Goal: Task Accomplishment & Management: Complete application form

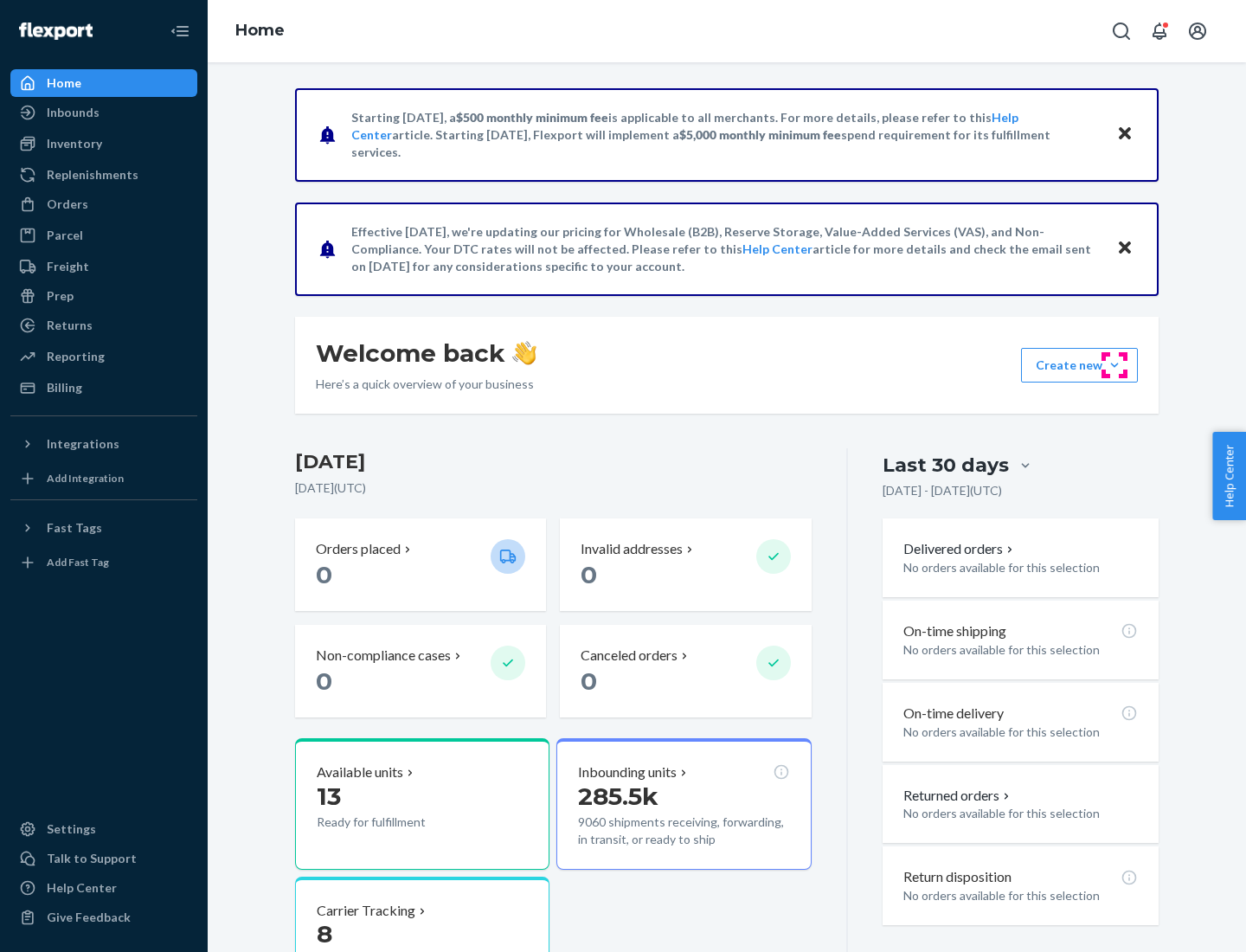
click at [1114, 365] on button "Create new Create new inbound Create new order Create new product" at bounding box center [1079, 365] width 116 height 34
click at [104, 113] on div "Inbounds" at bounding box center [104, 112] width 183 height 24
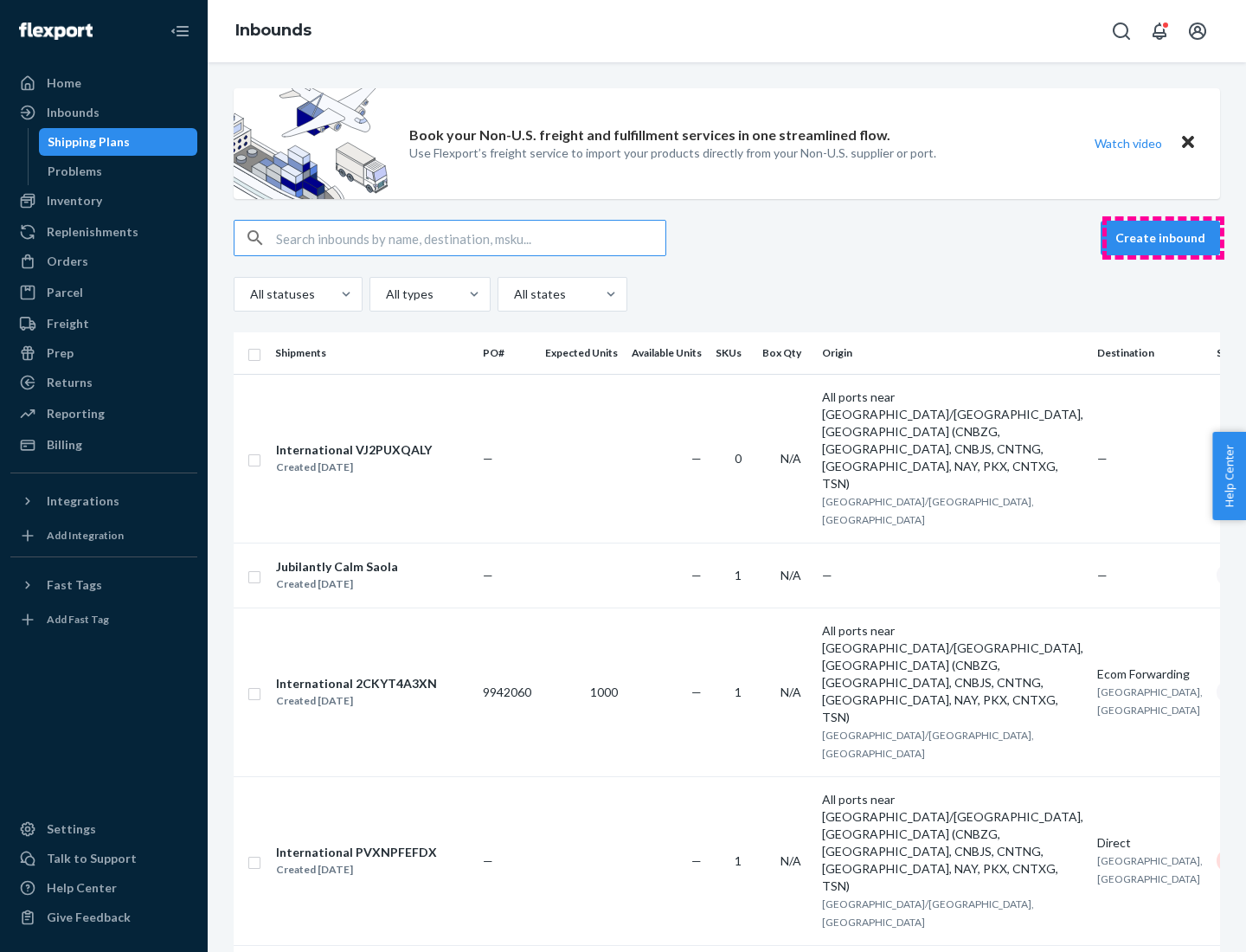
click at [1163, 238] on button "Create inbound" at bounding box center [1160, 238] width 119 height 34
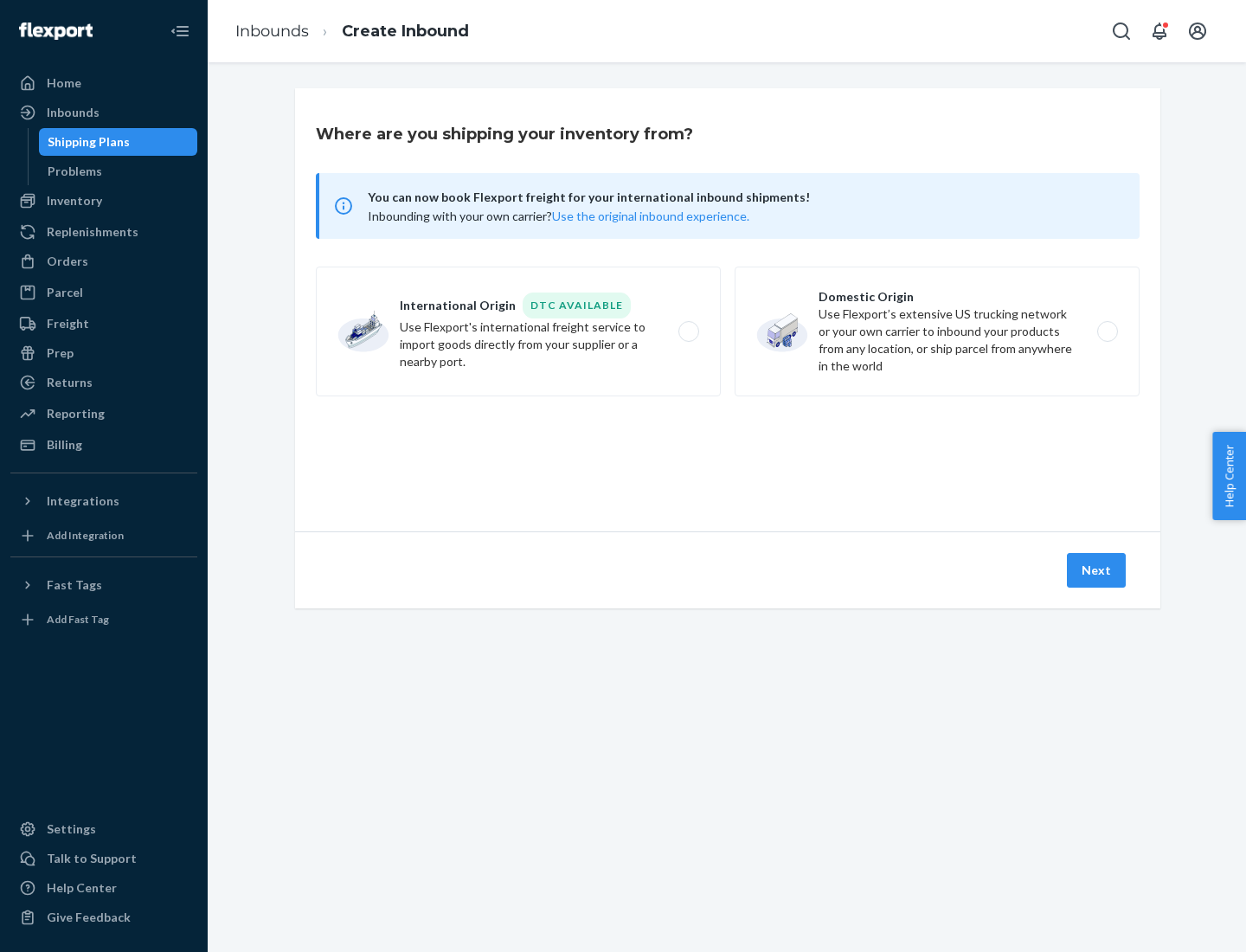
click at [937, 331] on label "Domestic Origin Use Flexport’s extensive US trucking network or your own carrie…" at bounding box center [937, 331] width 405 height 130
click at [1107, 331] on input "Domestic Origin Use Flexport’s extensive US trucking network or your own carrie…" at bounding box center [1112, 332] width 11 height 11
radio input "true"
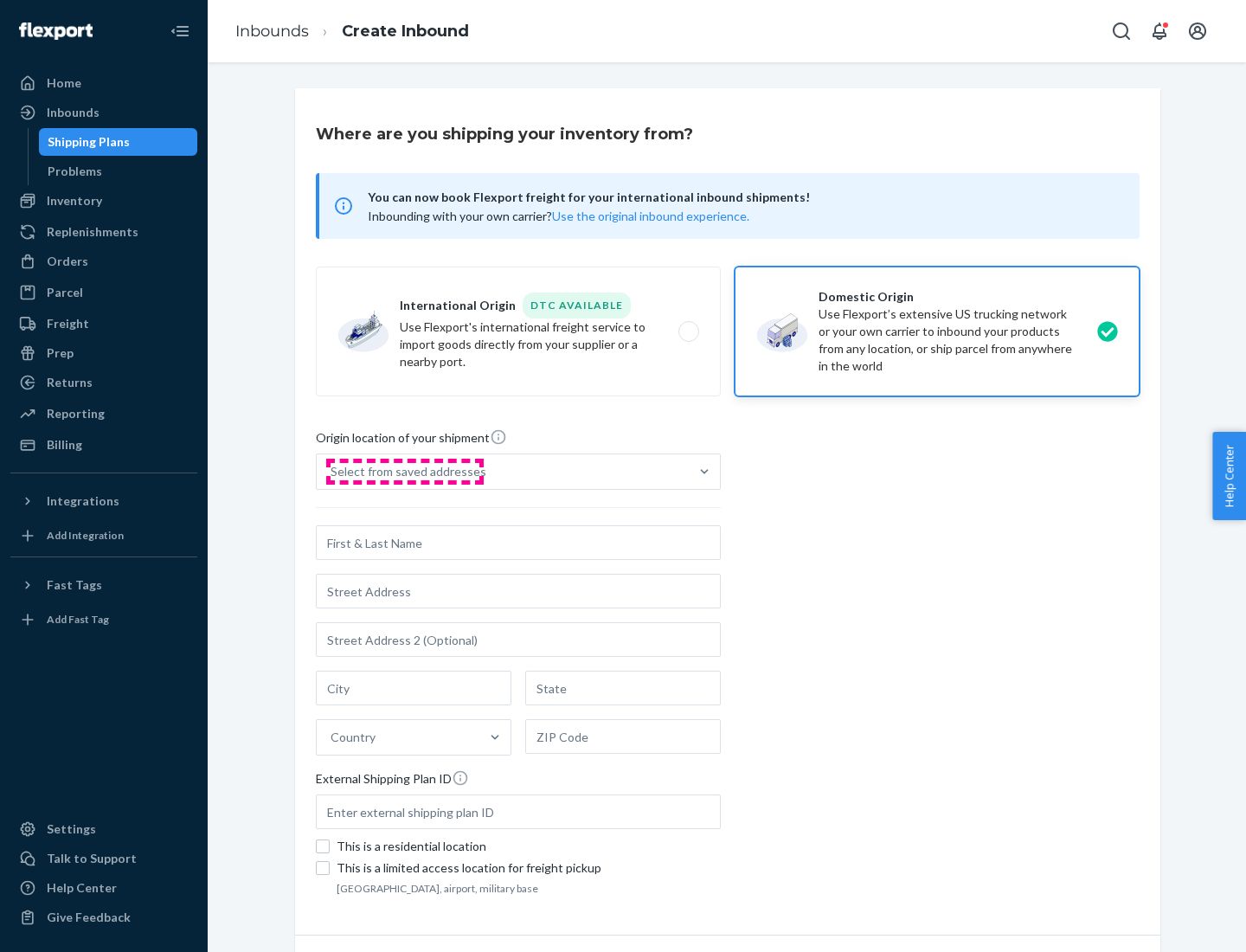
click at [405, 471] on div "Select from saved addresses" at bounding box center [407, 471] width 156 height 17
click at [332, 471] on input "Select from saved addresses" at bounding box center [331, 471] width 2 height 17
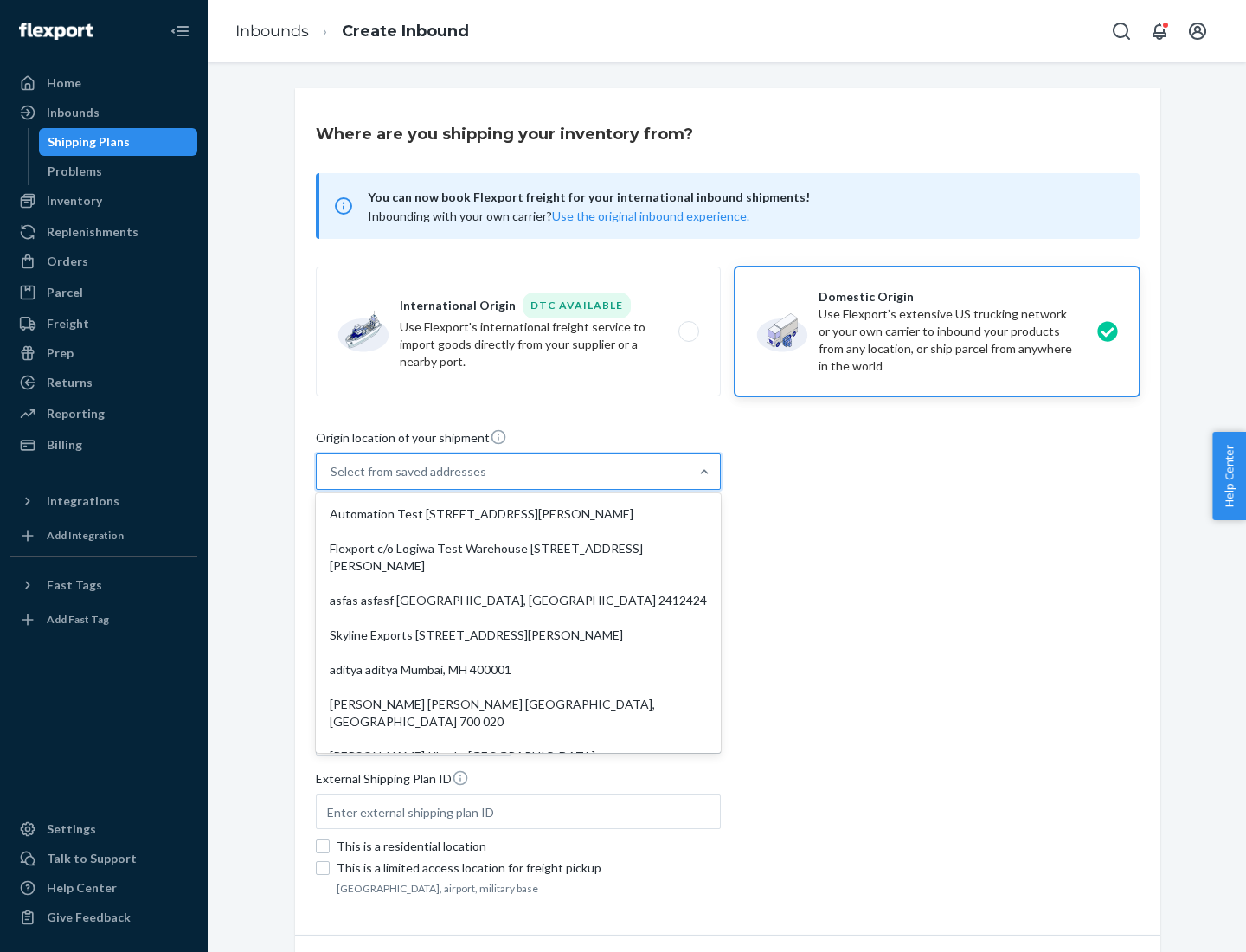
scroll to position [7, 0]
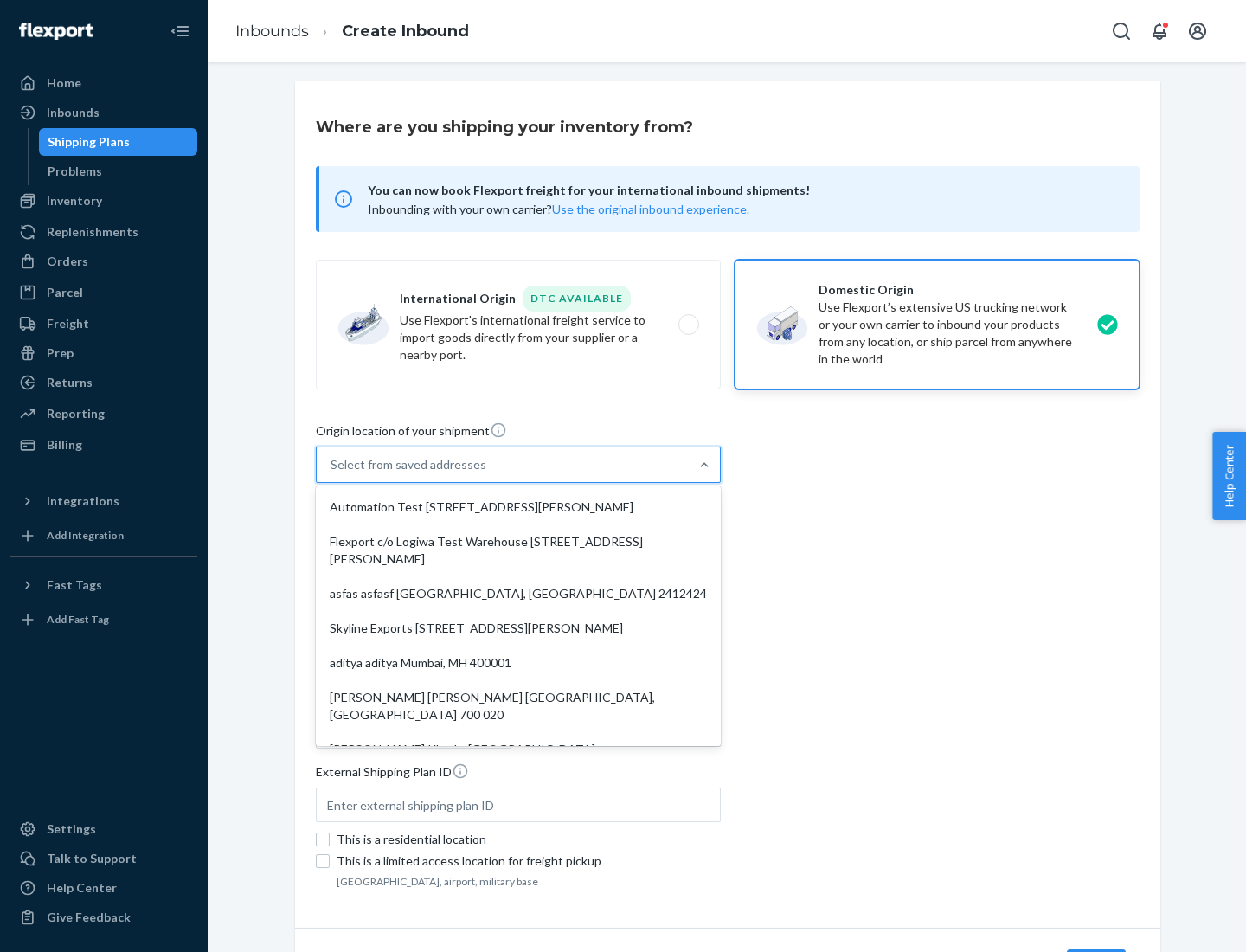
click at [518, 507] on div "Automation Test [STREET_ADDRESS][PERSON_NAME]" at bounding box center [518, 507] width 398 height 34
click at [332, 473] on input "option Automation Test [STREET_ADDRESS][PERSON_NAME]. 9 results available. Use …" at bounding box center [331, 465] width 2 height 17
type input "Automation Test"
type input "9th Floor"
type input "[GEOGRAPHIC_DATA]"
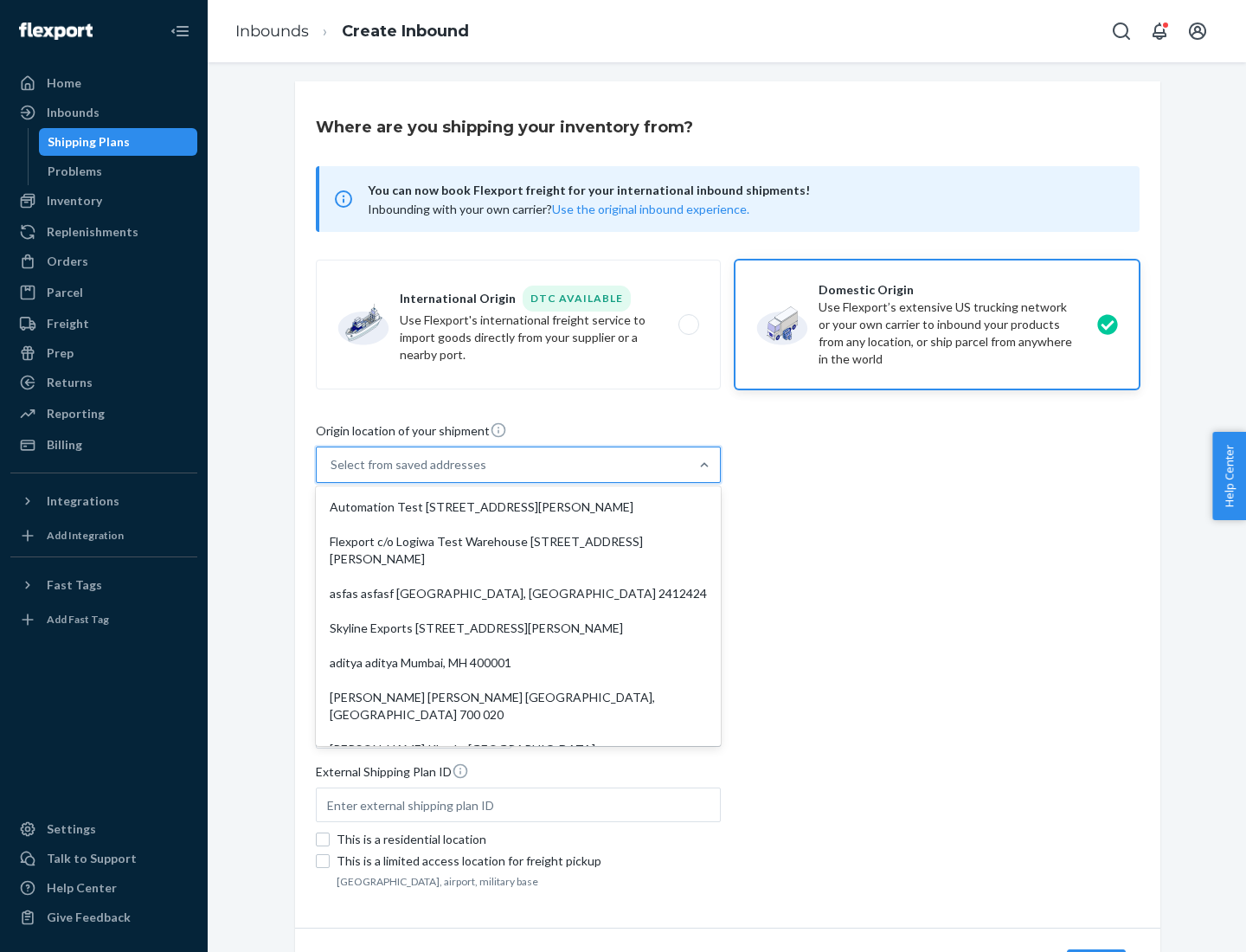
type input "CA"
type input "94104"
type input "[STREET_ADDRESS][PERSON_NAME]"
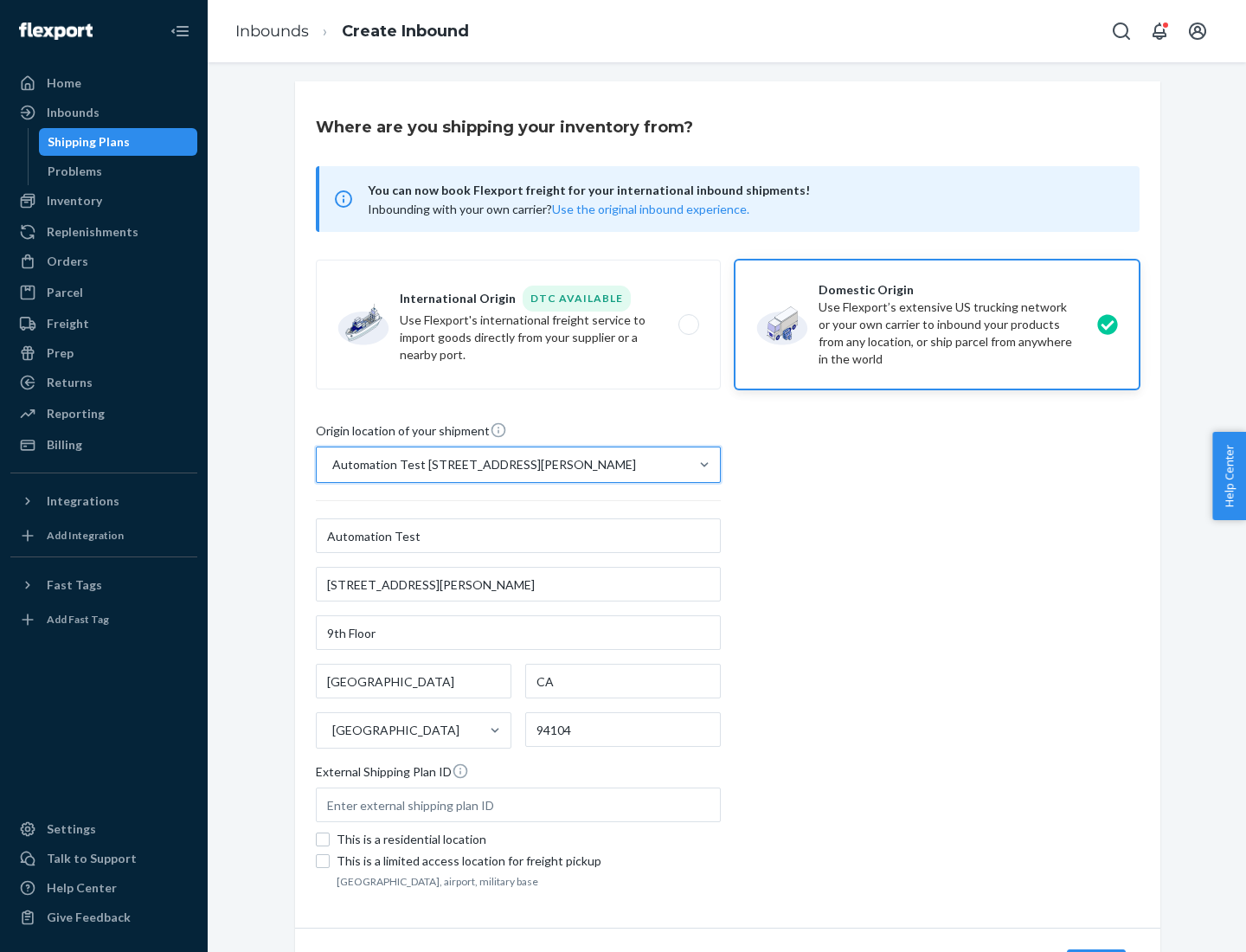
scroll to position [101, 0]
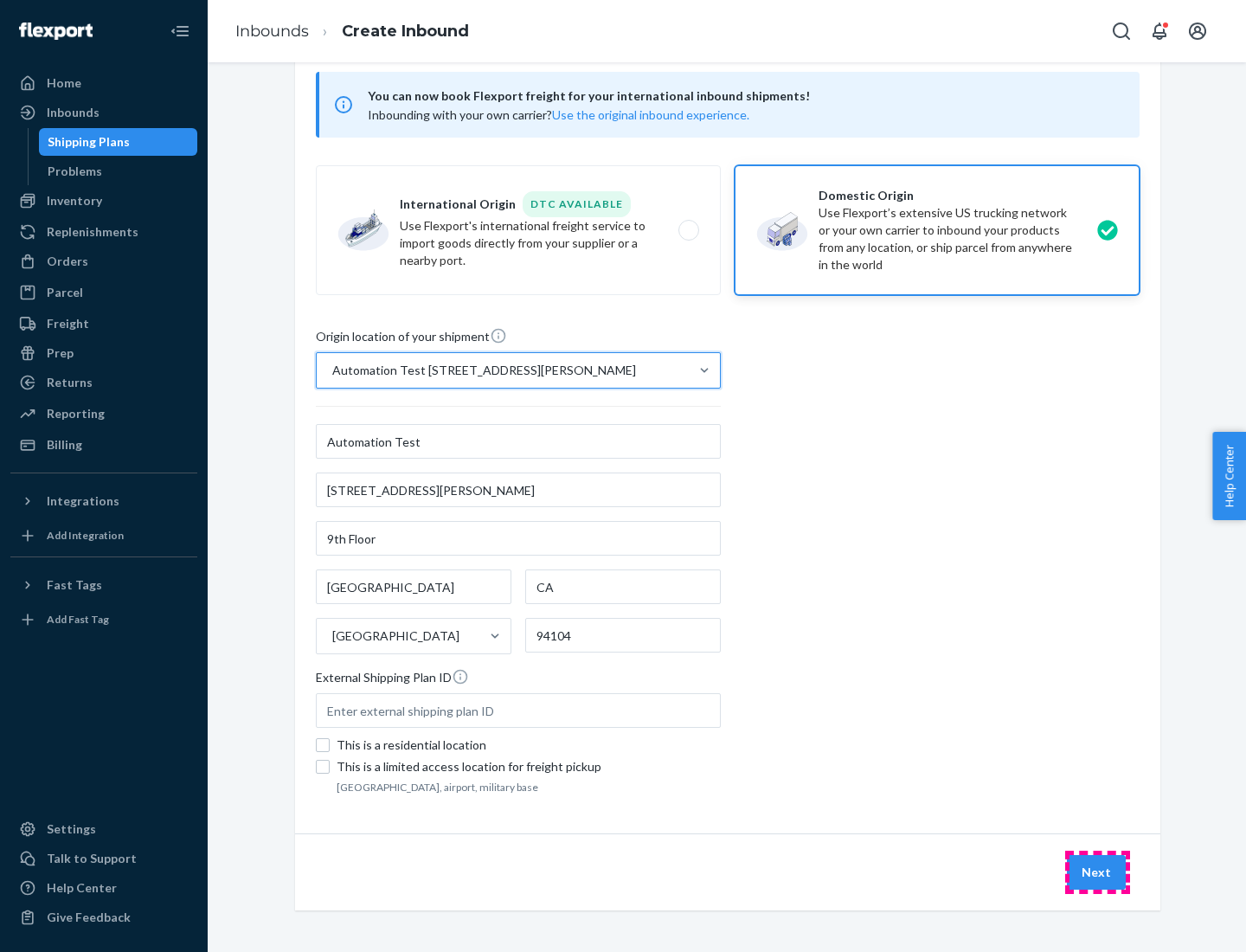
click at [1097, 872] on button "Next" at bounding box center [1096, 872] width 59 height 34
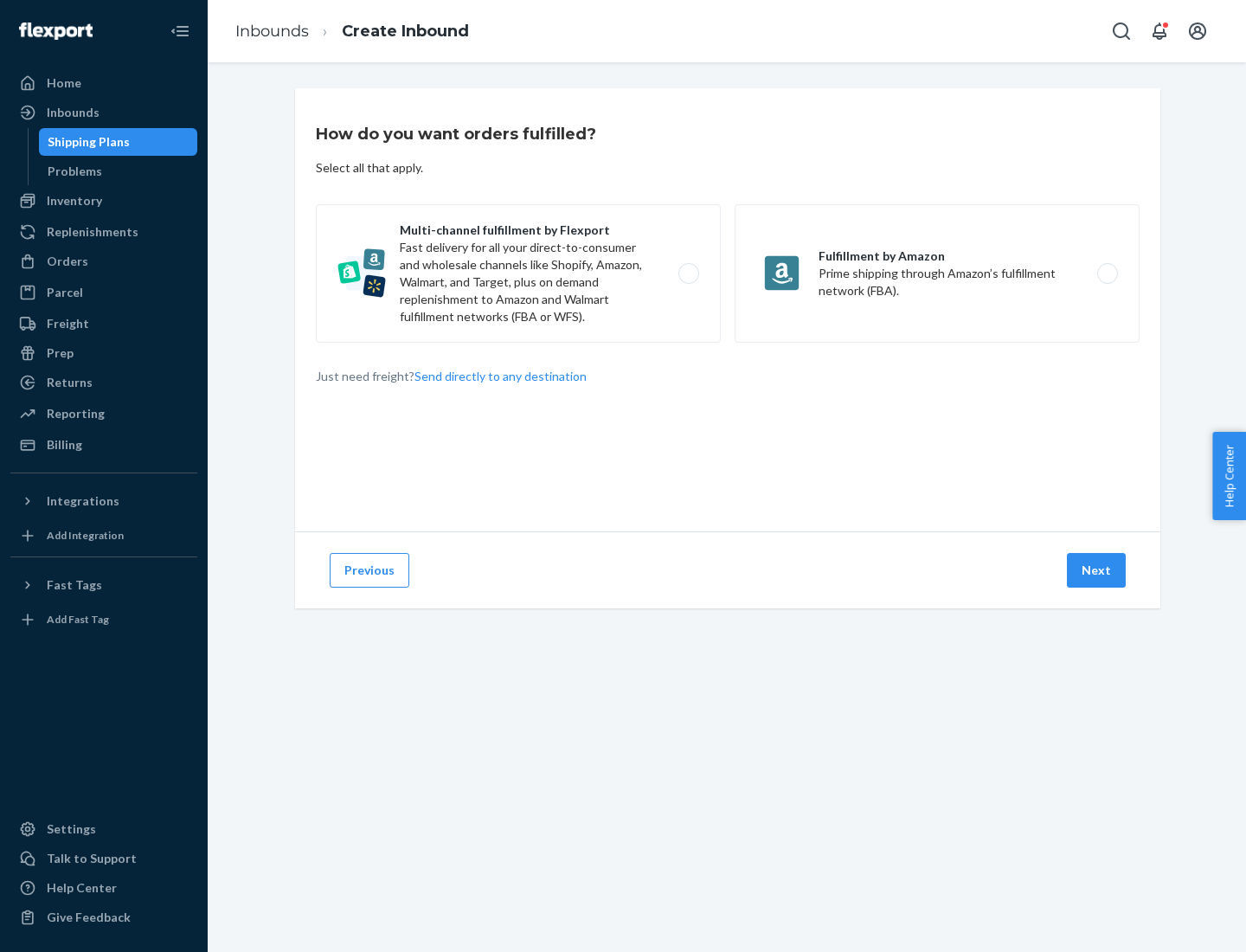
click at [518, 274] on label "Multi-channel fulfillment by Flexport Fast delivery for all your direct-to-cons…" at bounding box center [518, 273] width 405 height 138
click at [688, 274] on input "Multi-channel fulfillment by Flexport Fast delivery for all your direct-to-cons…" at bounding box center [694, 274] width 11 height 11
radio input "true"
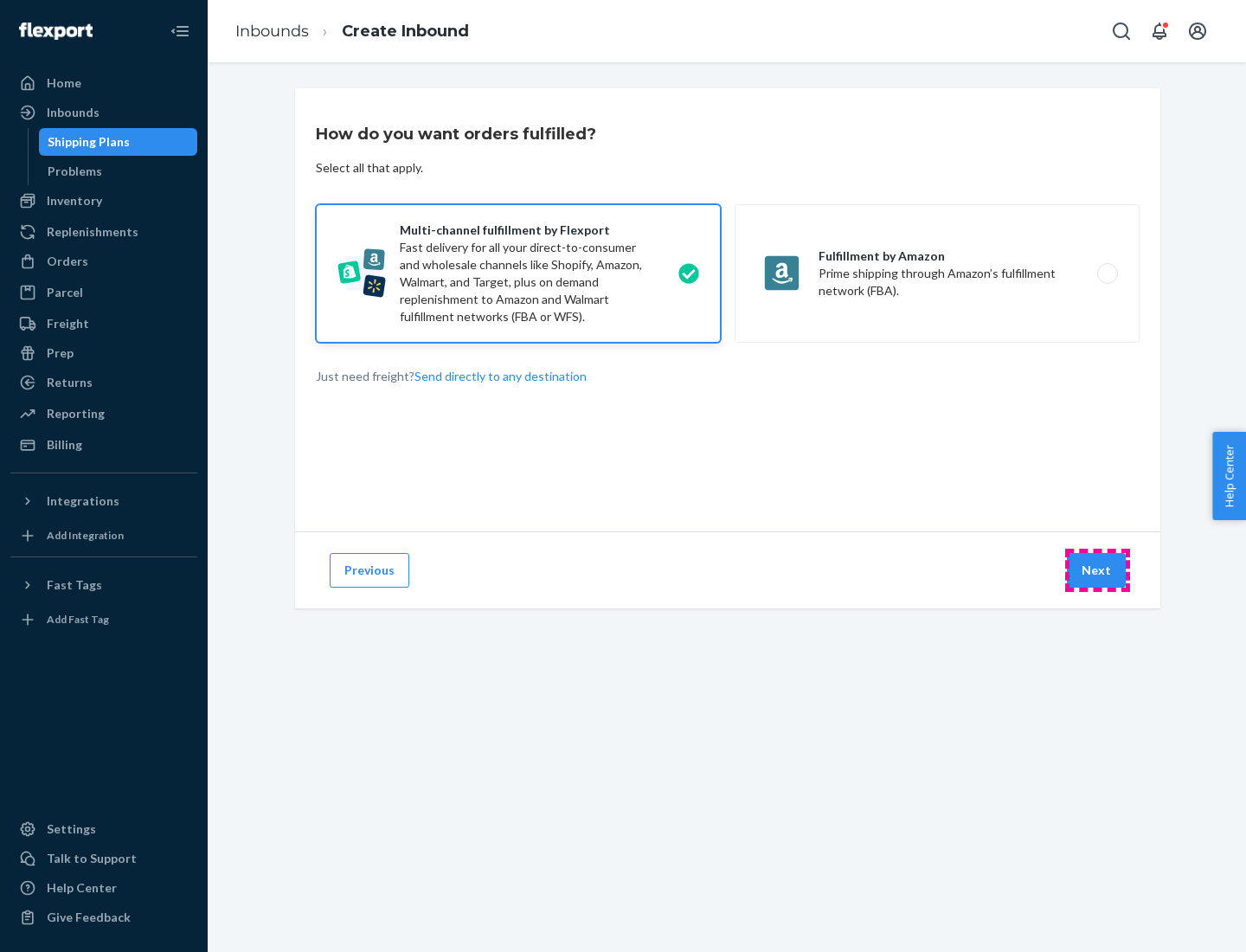
click at [1097, 570] on button "Next" at bounding box center [1096, 570] width 59 height 34
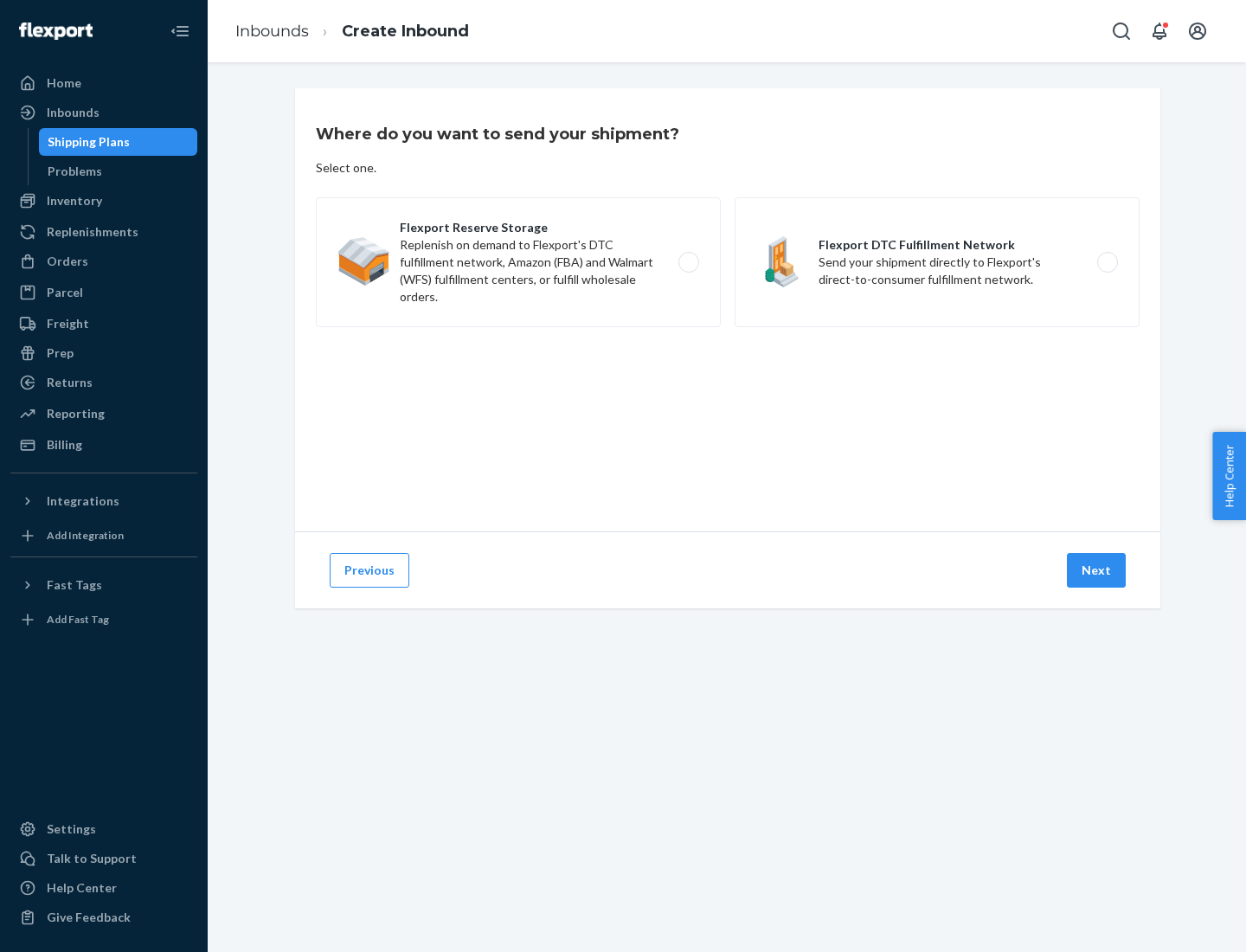
click at [937, 262] on label "Flexport DTC Fulfillment Network Send your shipment directly to Flexport's dire…" at bounding box center [937, 262] width 405 height 130
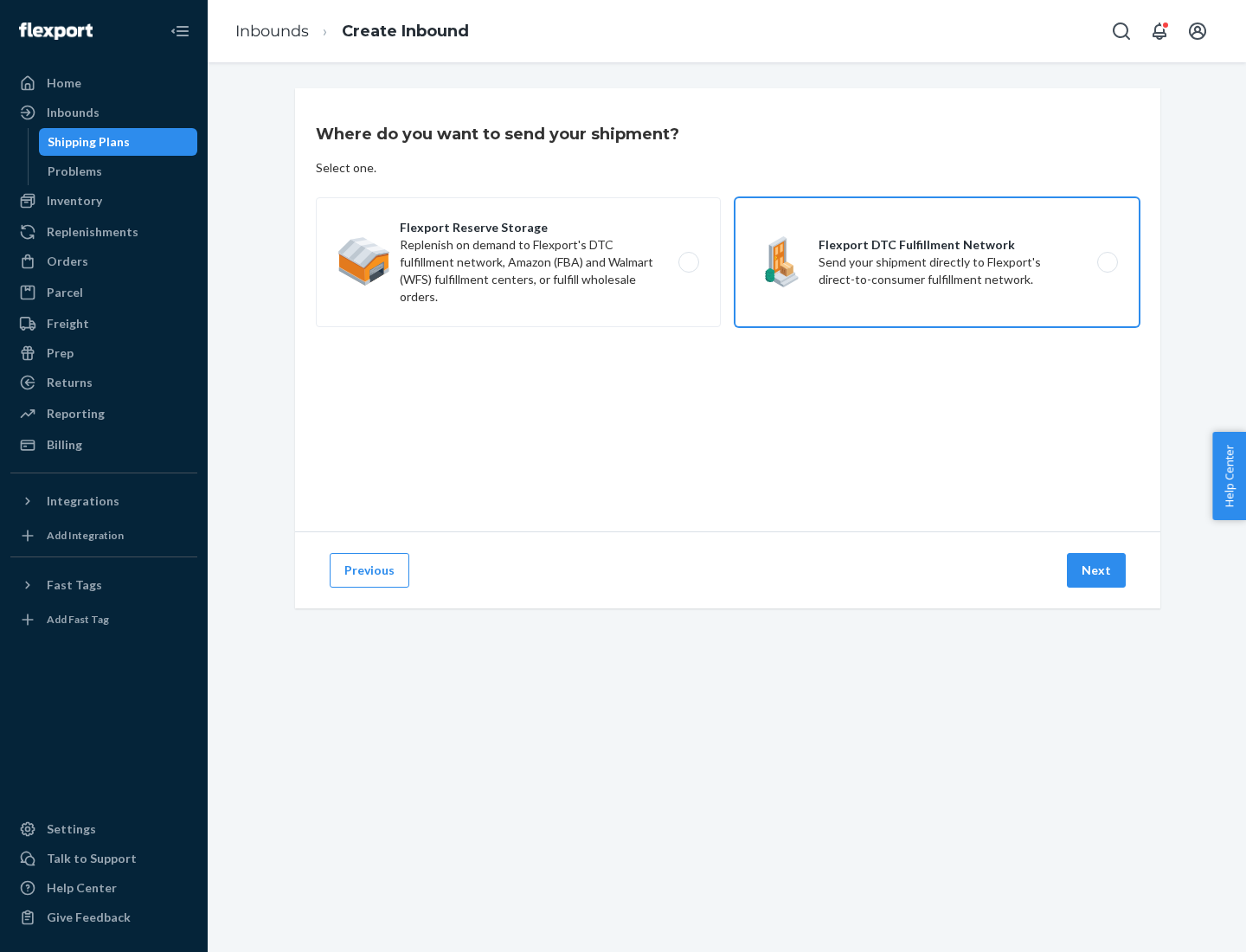
click at [1107, 262] on input "Flexport DTC Fulfillment Network Send your shipment directly to Flexport's dire…" at bounding box center [1112, 262] width 11 height 11
radio input "true"
click at [1097, 570] on button "Next" at bounding box center [1096, 570] width 59 height 34
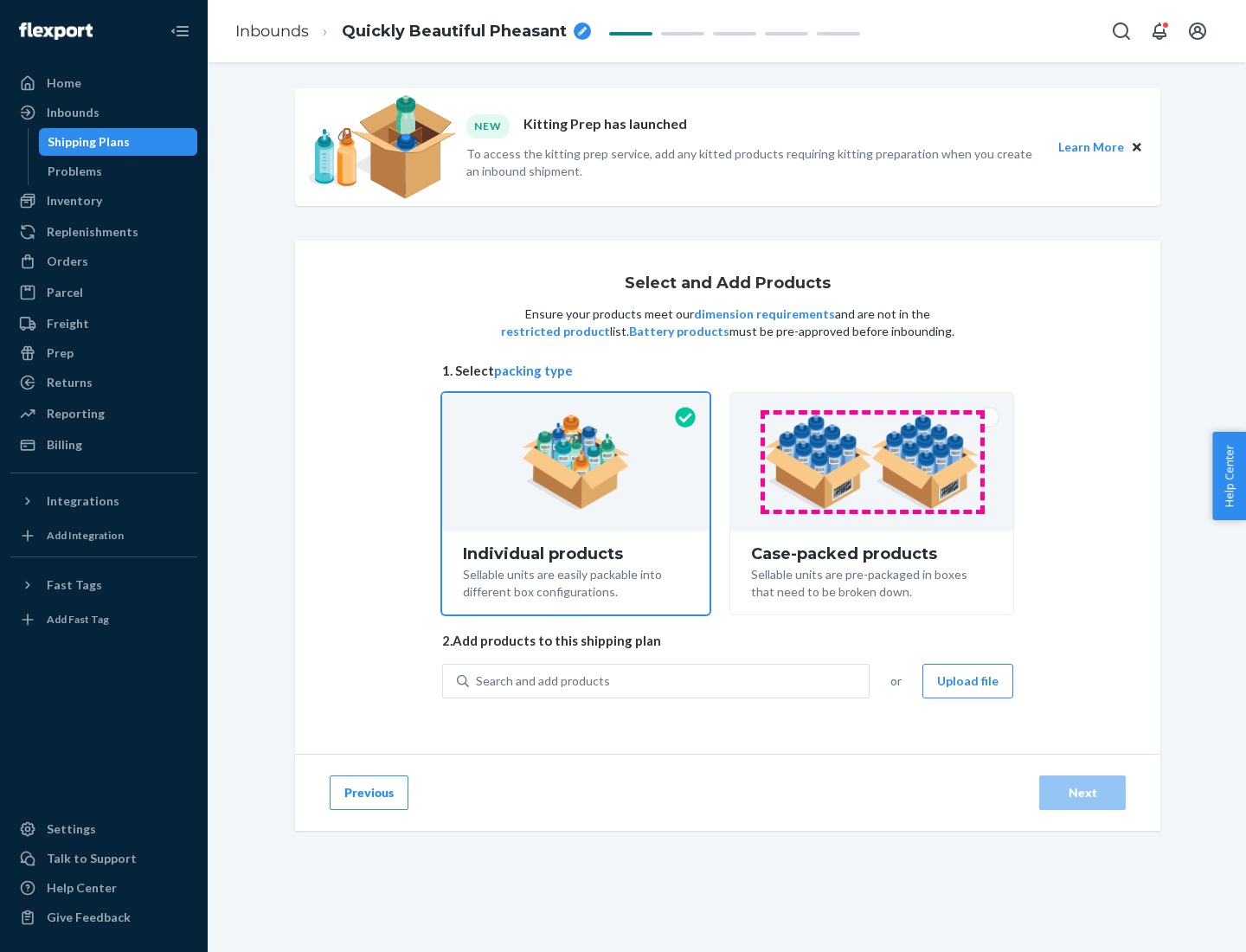
click at [872, 462] on img at bounding box center [872, 462] width 216 height 95
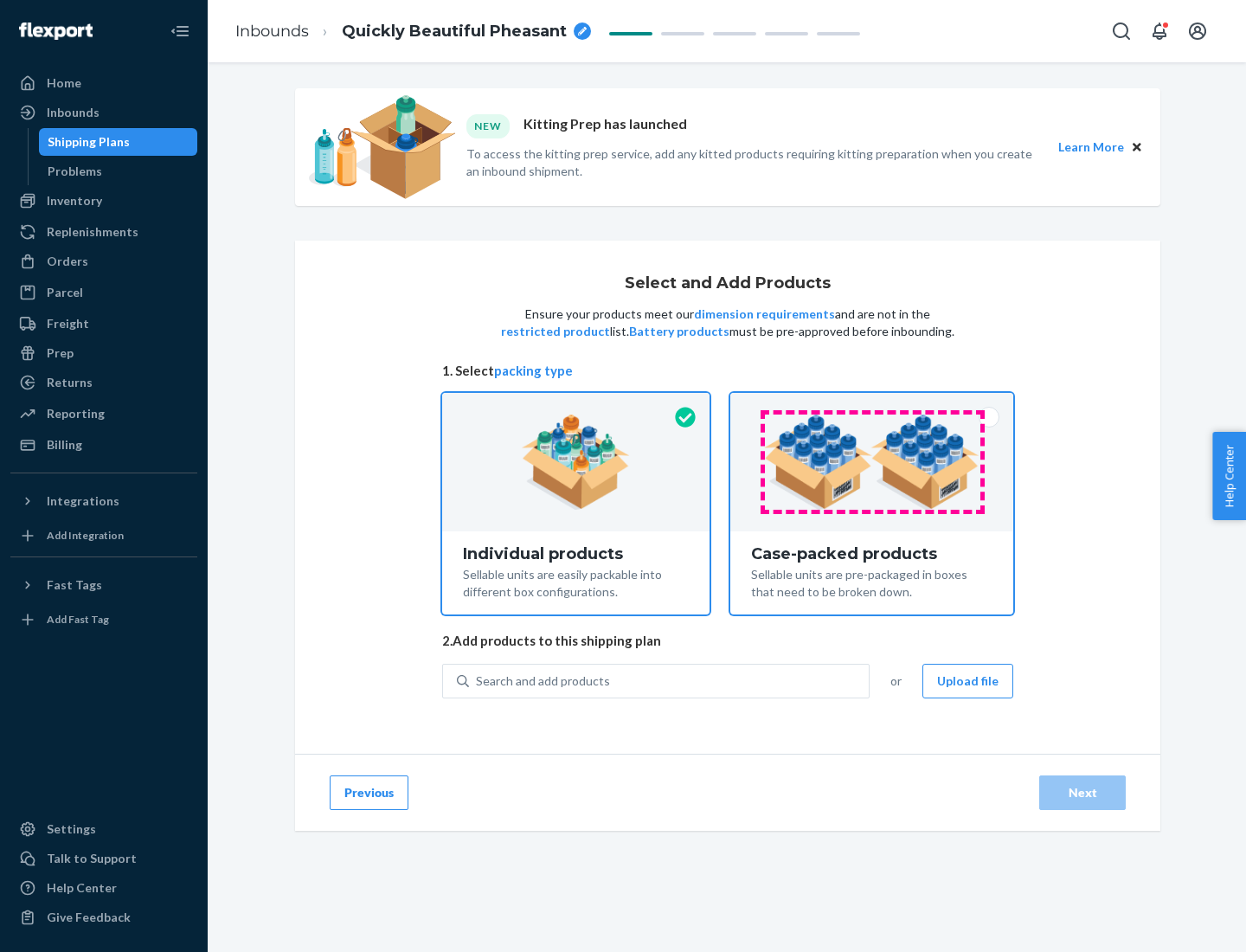
click at [872, 404] on input "Case-packed products Sellable units are pre-packaged in boxes that need to be b…" at bounding box center [872, 399] width 11 height 11
radio input "true"
radio input "false"
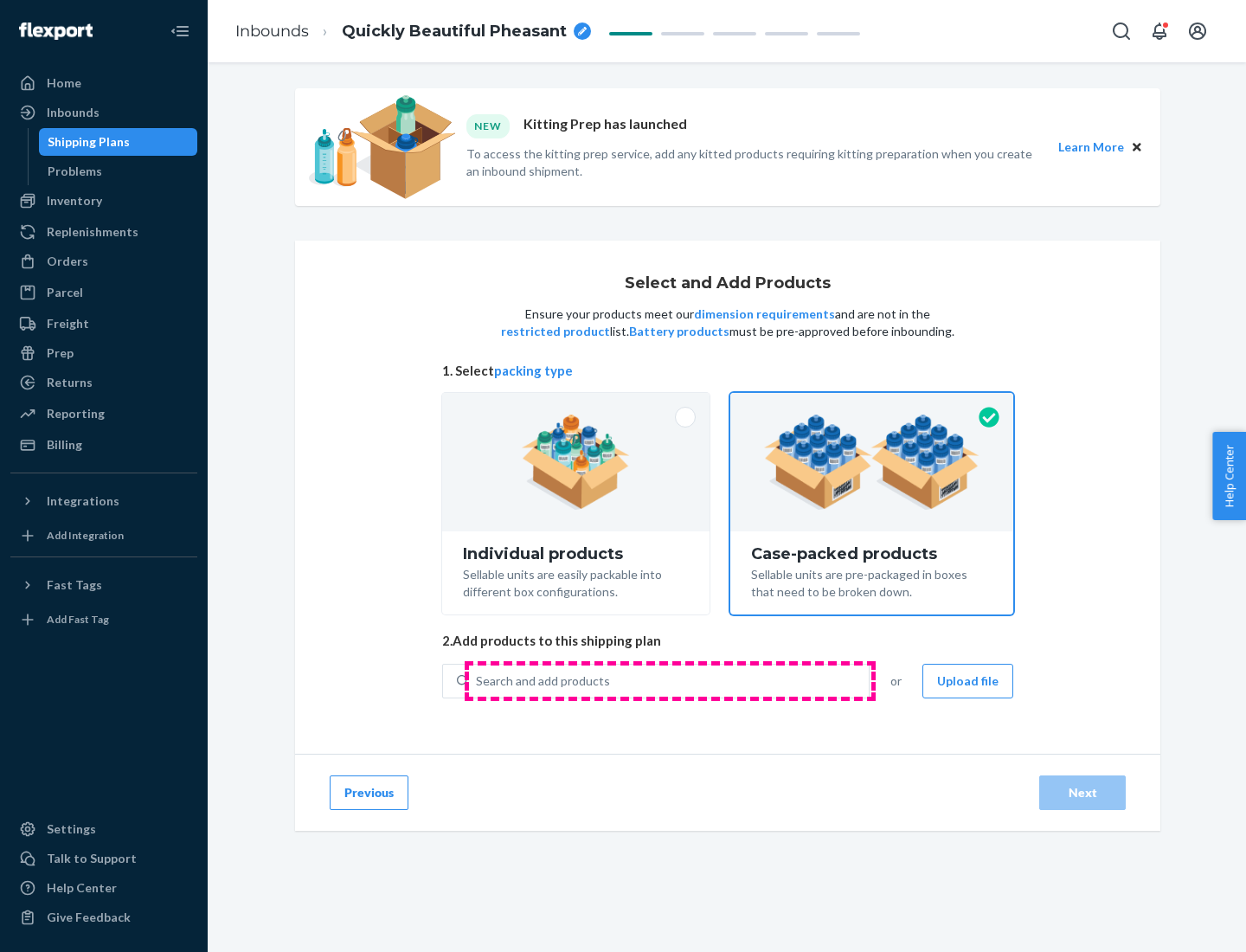
click at [670, 680] on div "Search and add products" at bounding box center [669, 680] width 400 height 31
click at [478, 680] on input "Search and add products" at bounding box center [477, 681] width 2 height 17
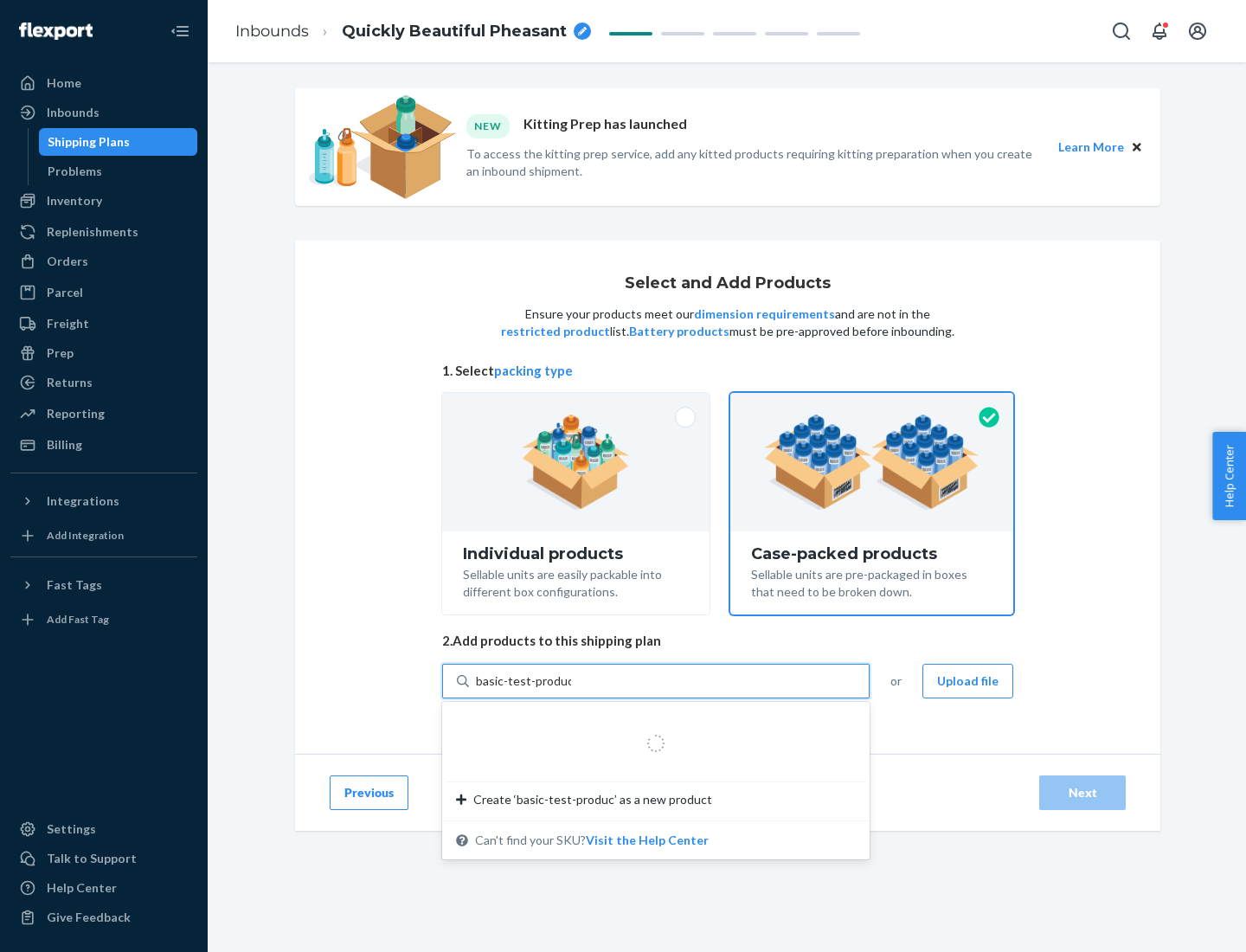
type input "basic-test-product-1"
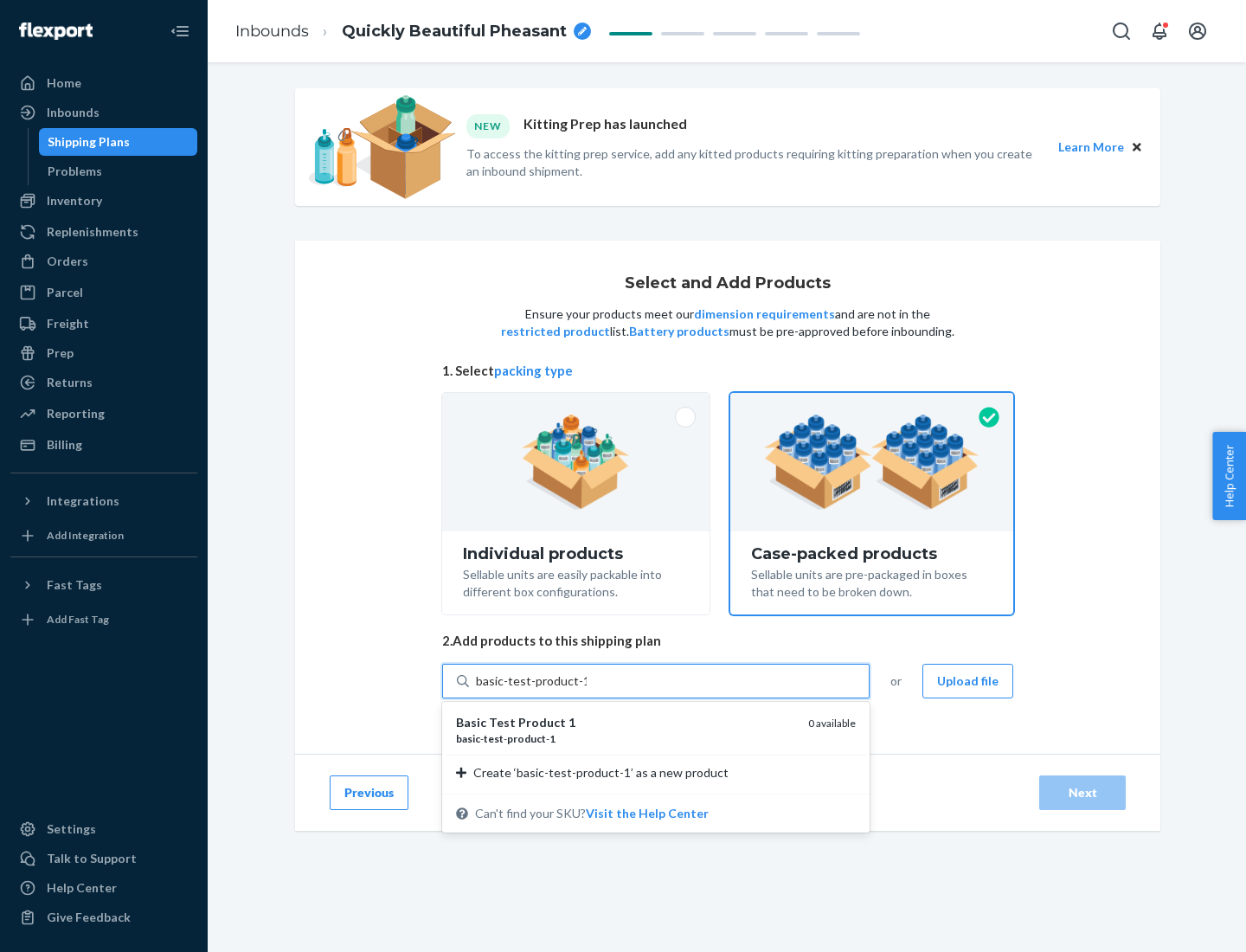
click at [626, 738] on div "basic - test - product - 1" at bounding box center [625, 737] width 339 height 14
click at [587, 690] on input "basic-test-product-1" at bounding box center [531, 681] width 111 height 17
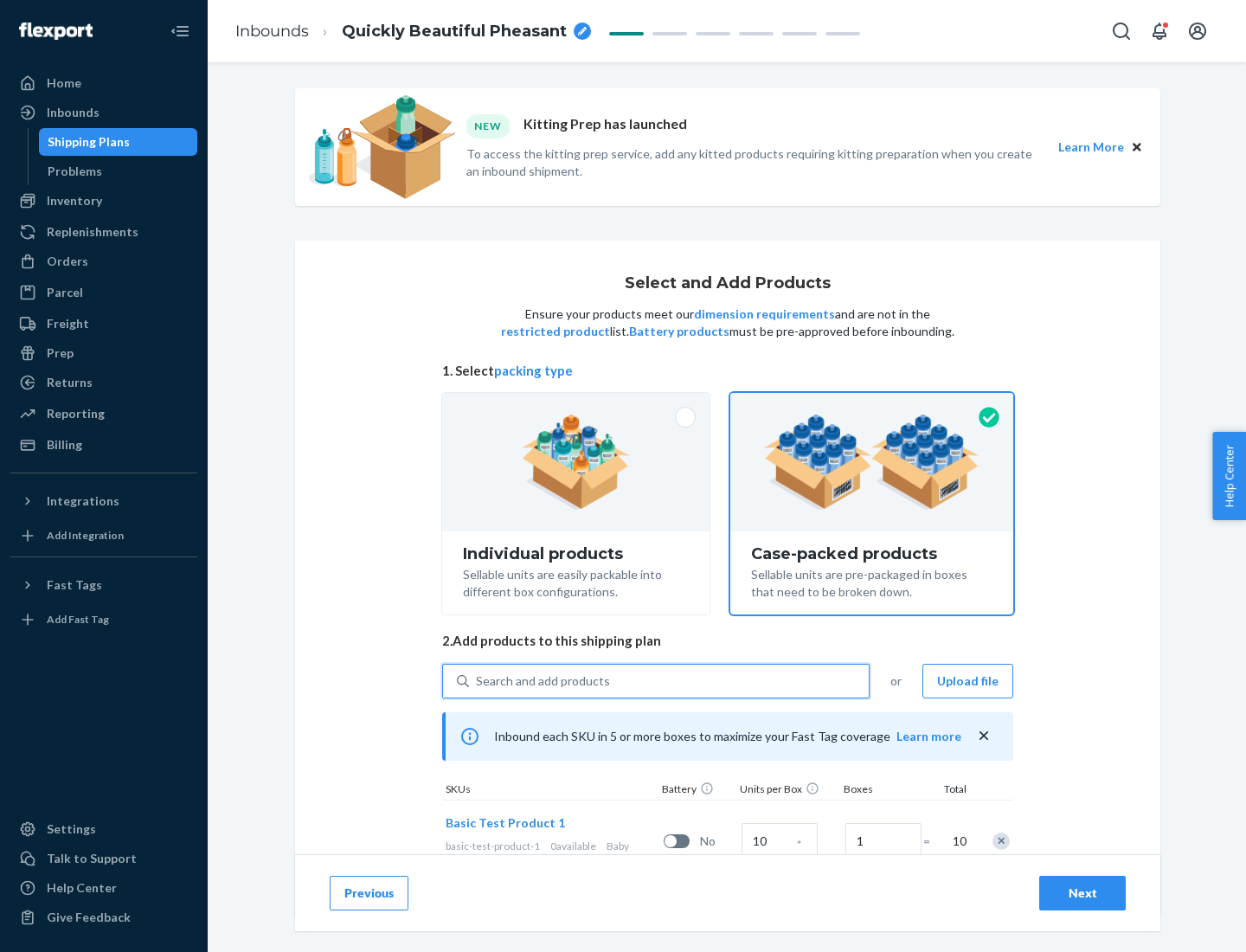
scroll to position [62, 0]
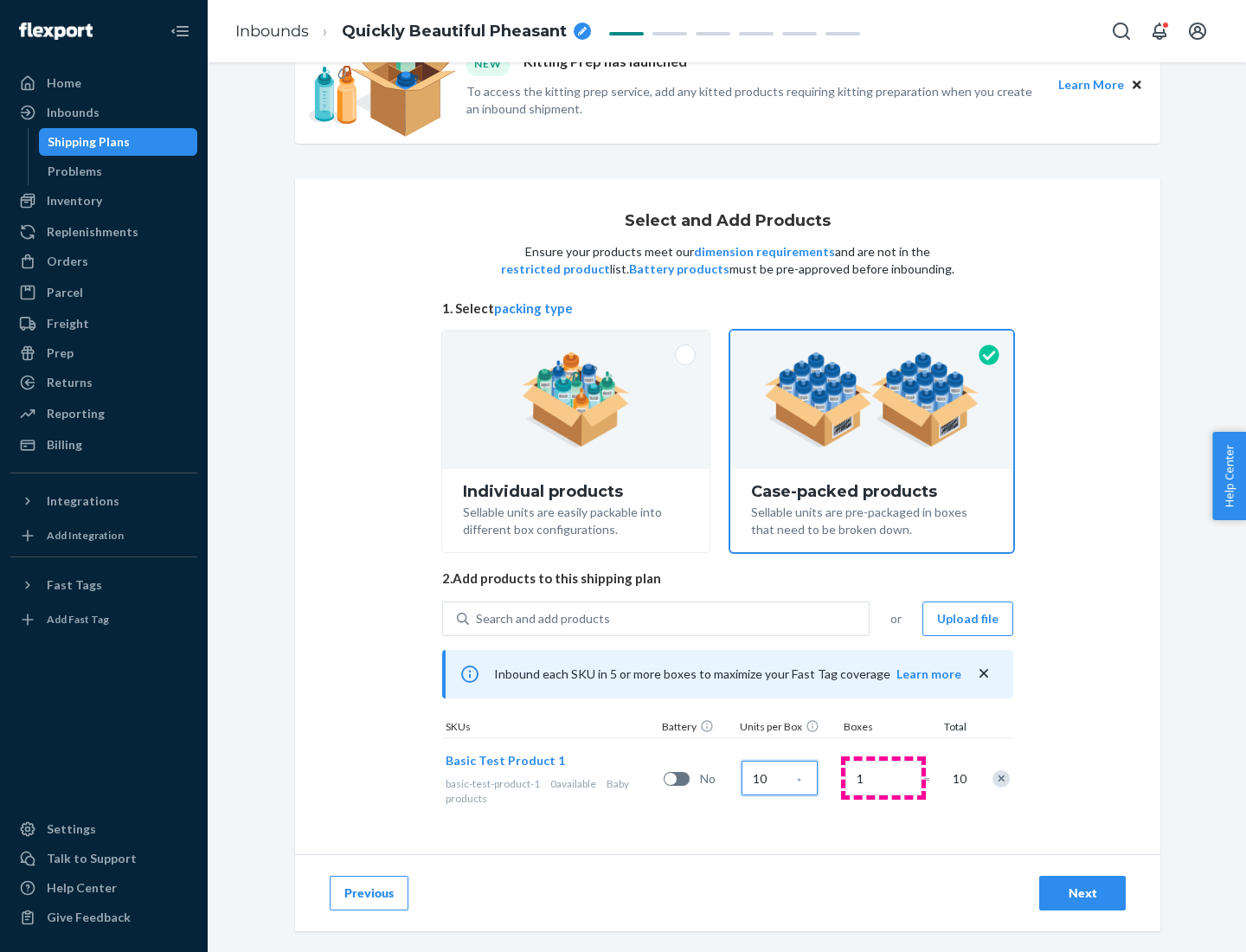
type input "10"
type input "7"
click at [1083, 893] on div "Next" at bounding box center [1083, 893] width 57 height 17
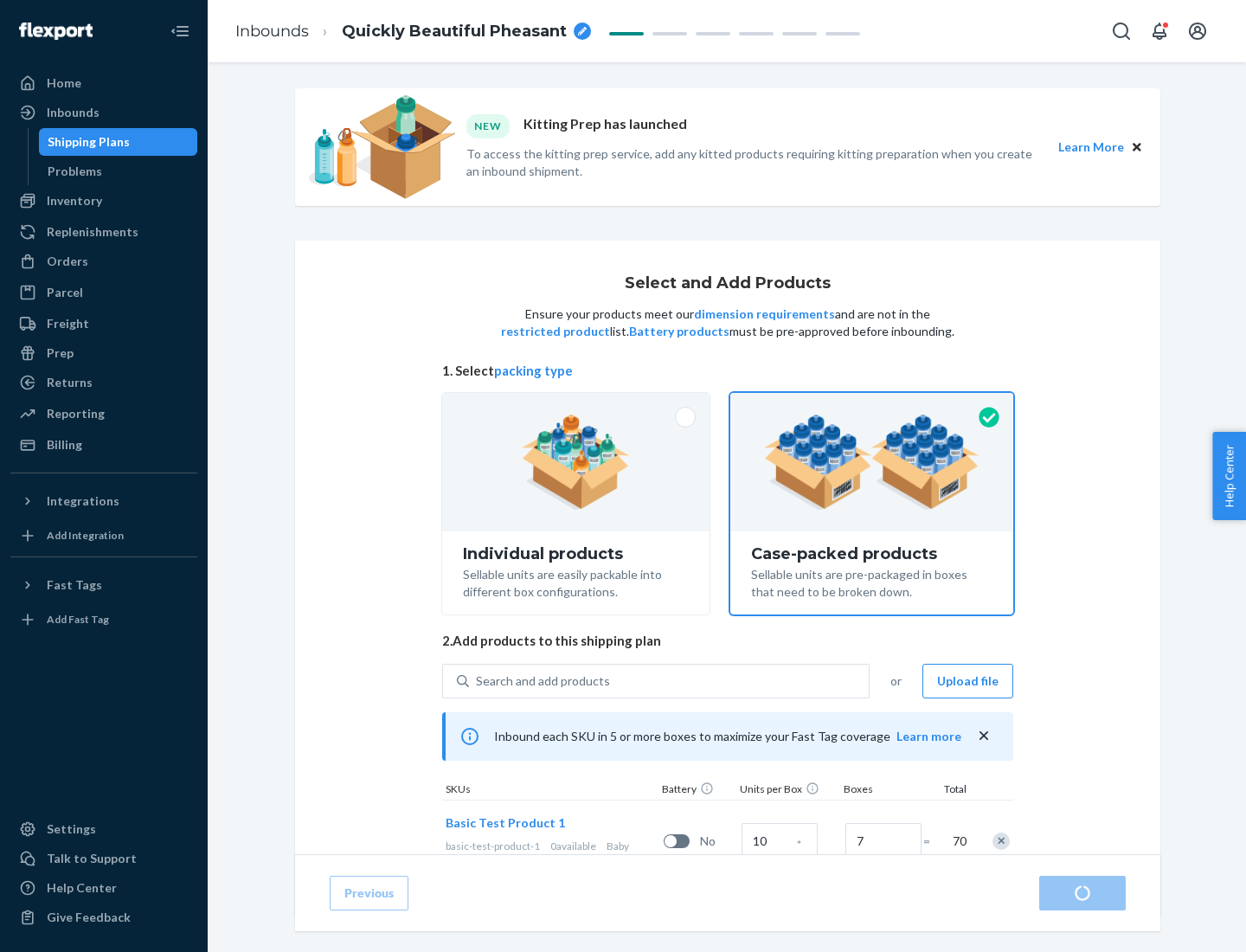
radio input "true"
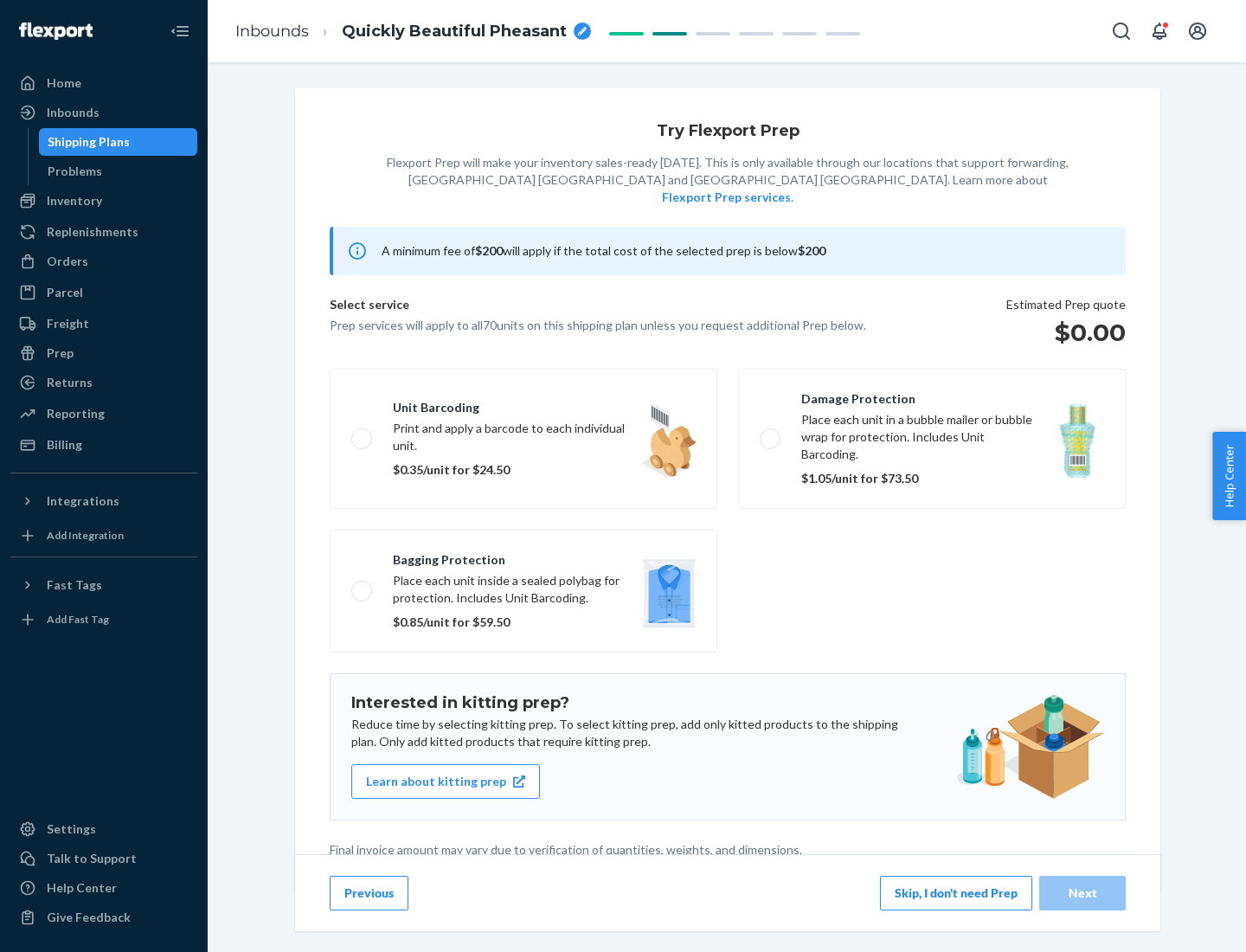
scroll to position [5, 0]
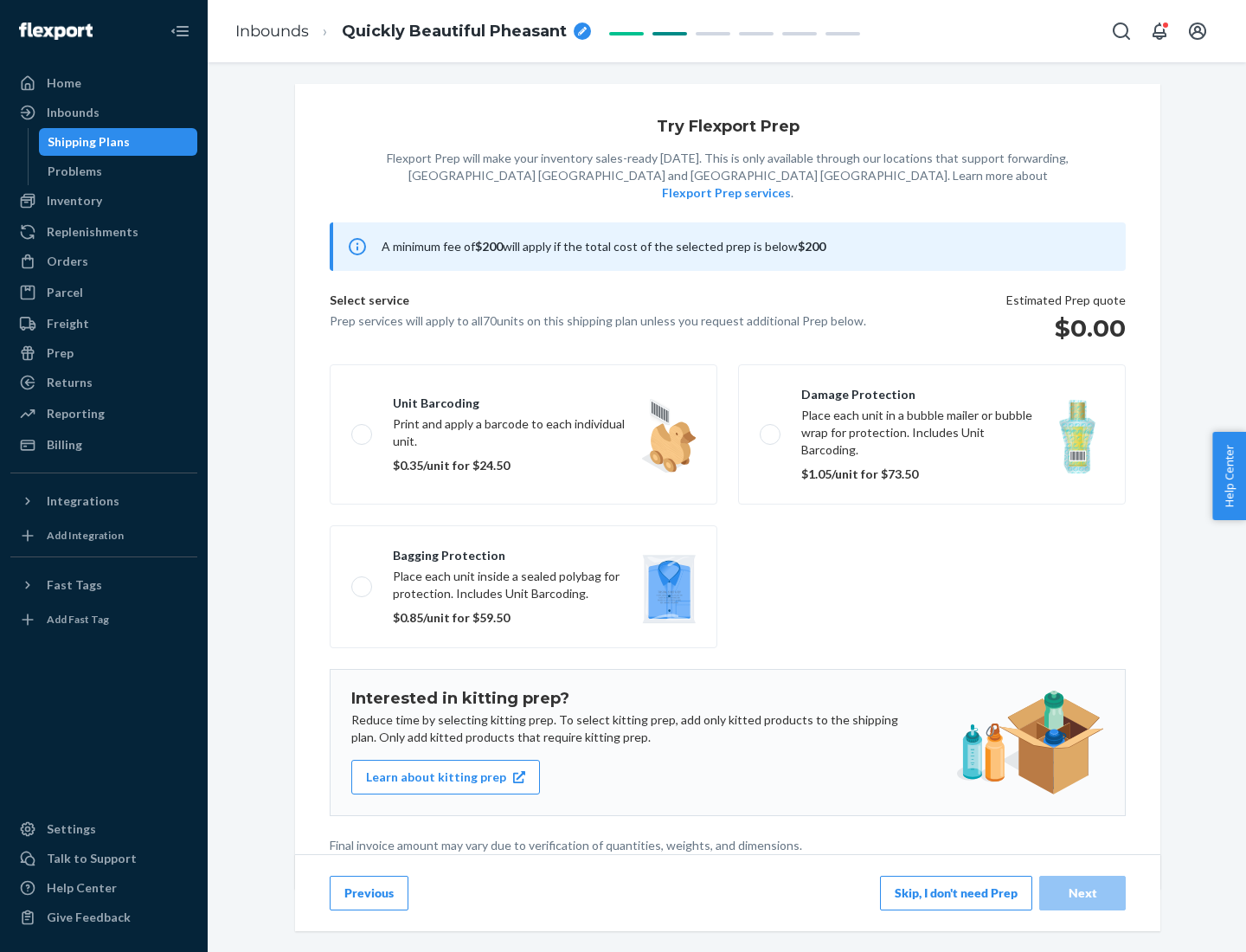
click at [524, 551] on label "Bagging protection Place each unit inside a sealed polybag for protection. Incl…" at bounding box center [524, 587] width 387 height 123
click at [363, 581] on input "Bagging protection Place each unit inside a sealed polybag for protection. Incl…" at bounding box center [357, 587] width 11 height 11
checkbox input "true"
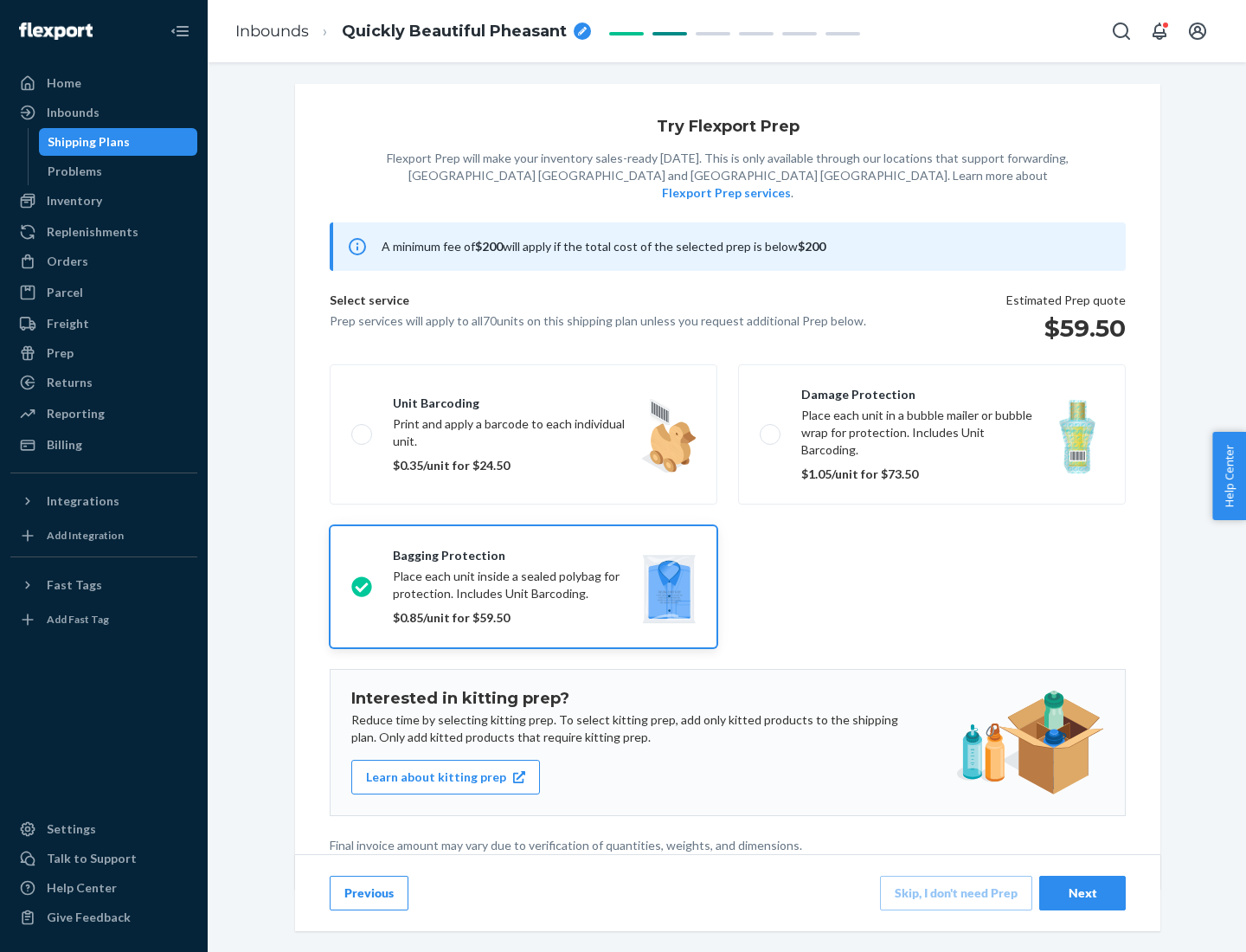
click at [1083, 892] on div "Next" at bounding box center [1083, 893] width 57 height 17
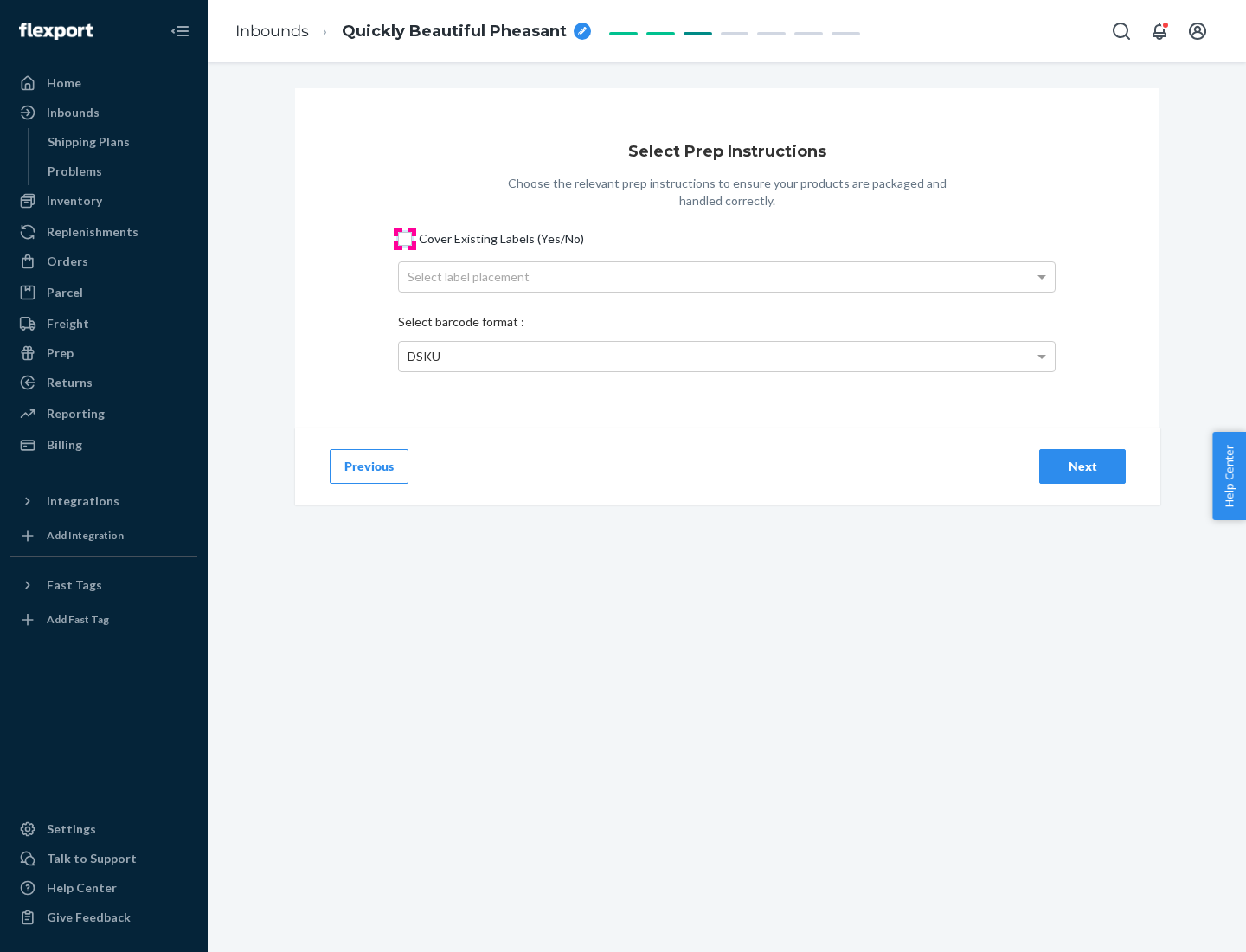
click at [405, 238] on input "Cover Existing Labels (Yes/No)" at bounding box center [405, 238] width 14 height 14
checkbox input "true"
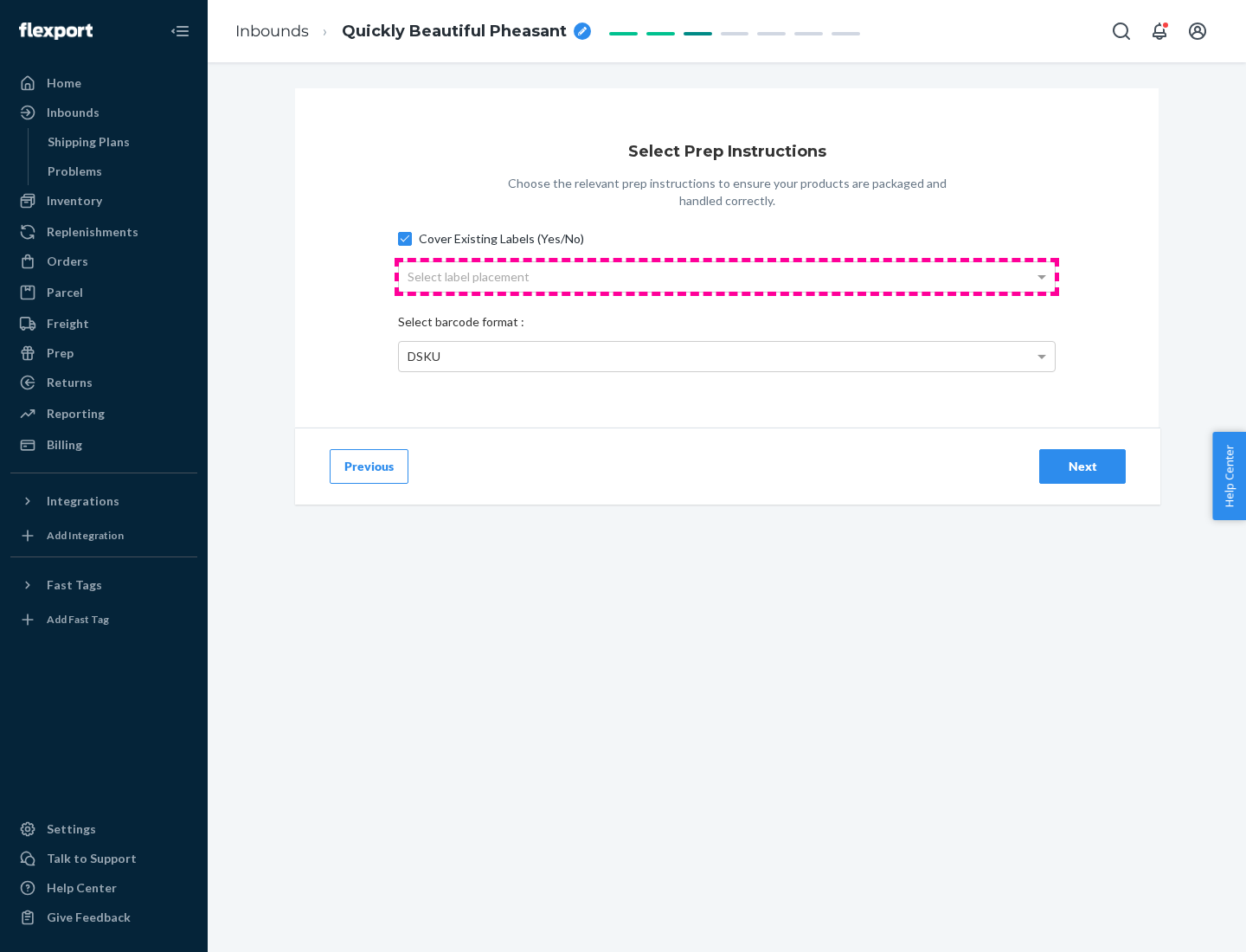
click at [727, 276] on div "Select label placement" at bounding box center [726, 277] width 655 height 30
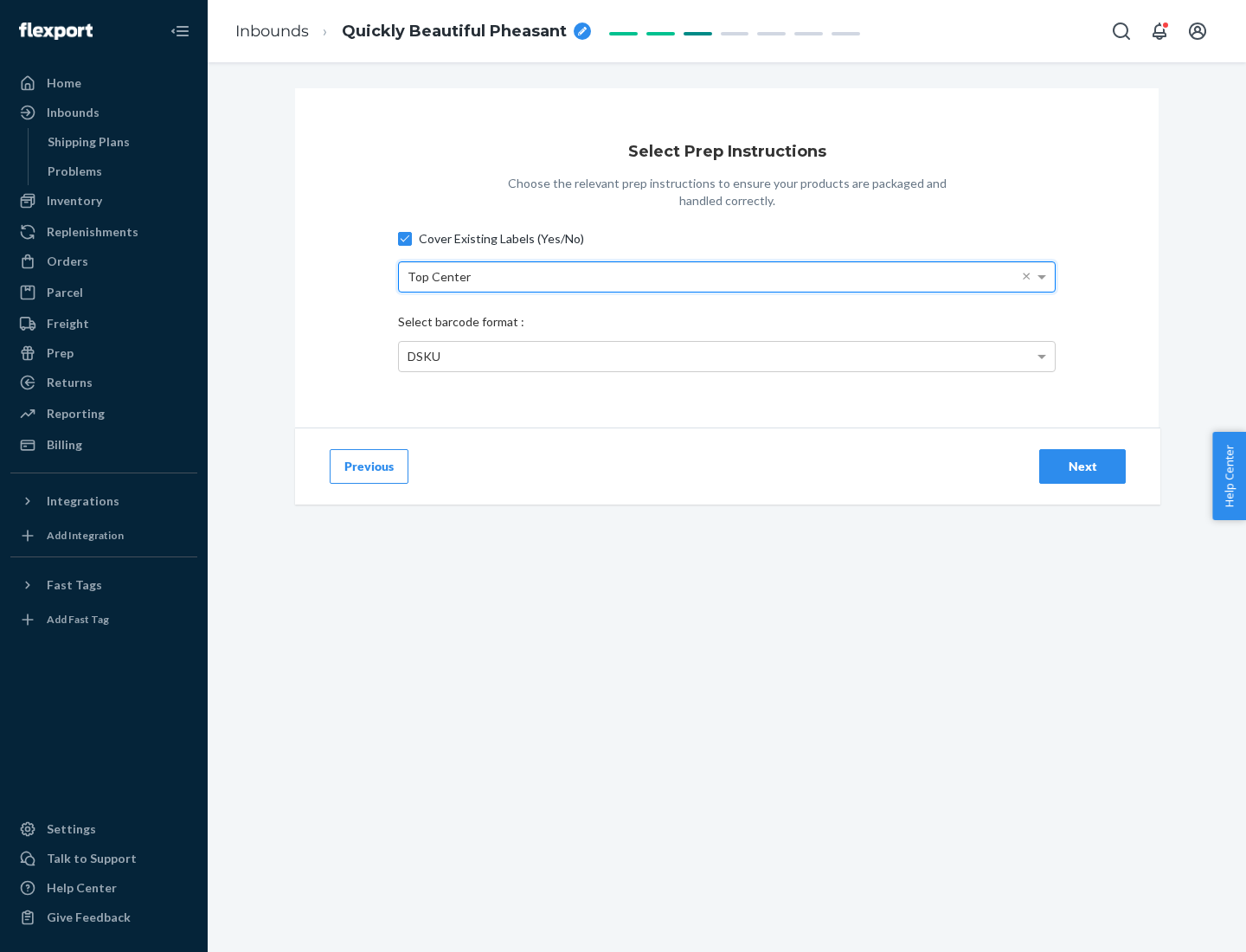
click at [727, 356] on div "DSKU" at bounding box center [726, 356] width 655 height 30
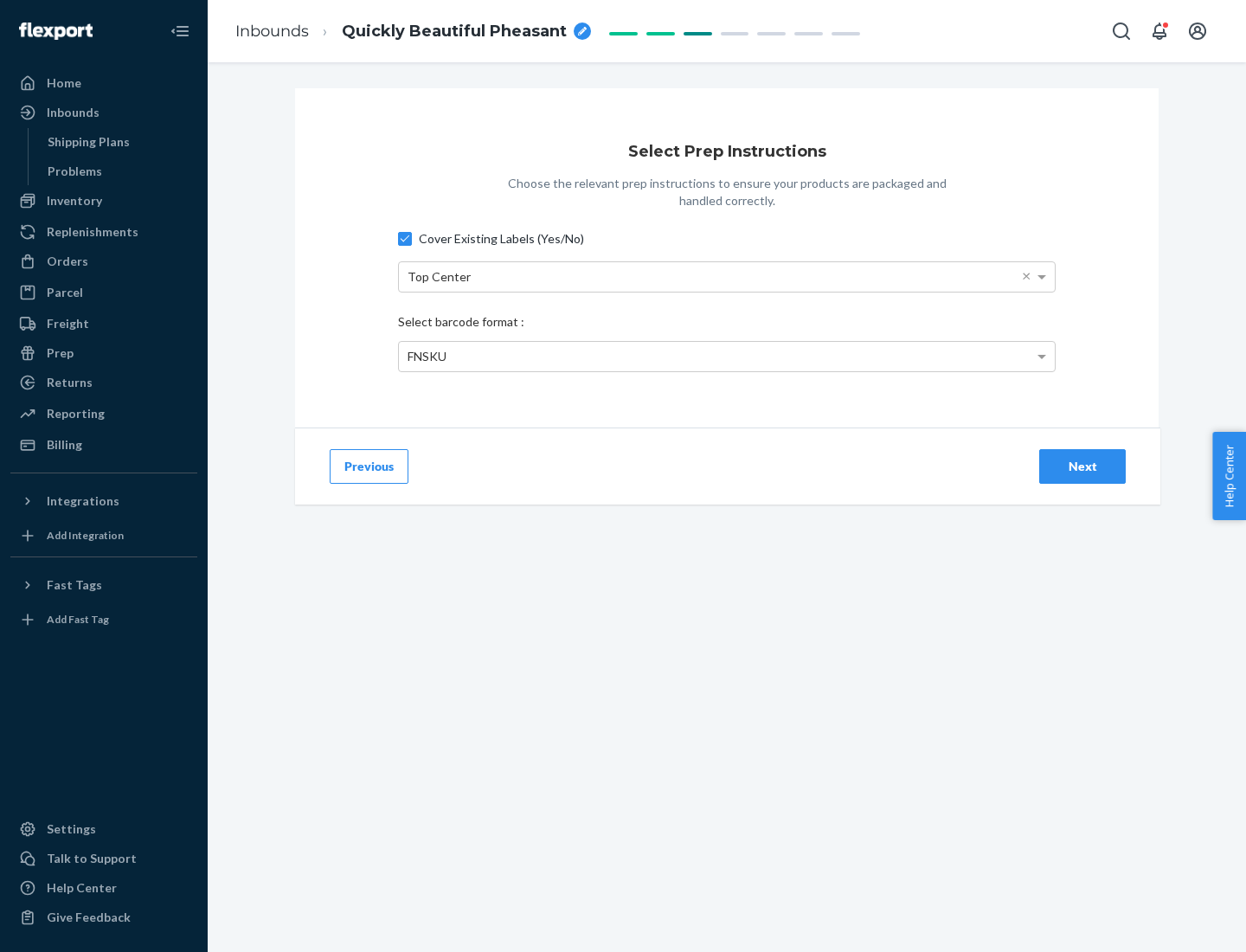
click at [1083, 466] on div "Next" at bounding box center [1083, 466] width 57 height 17
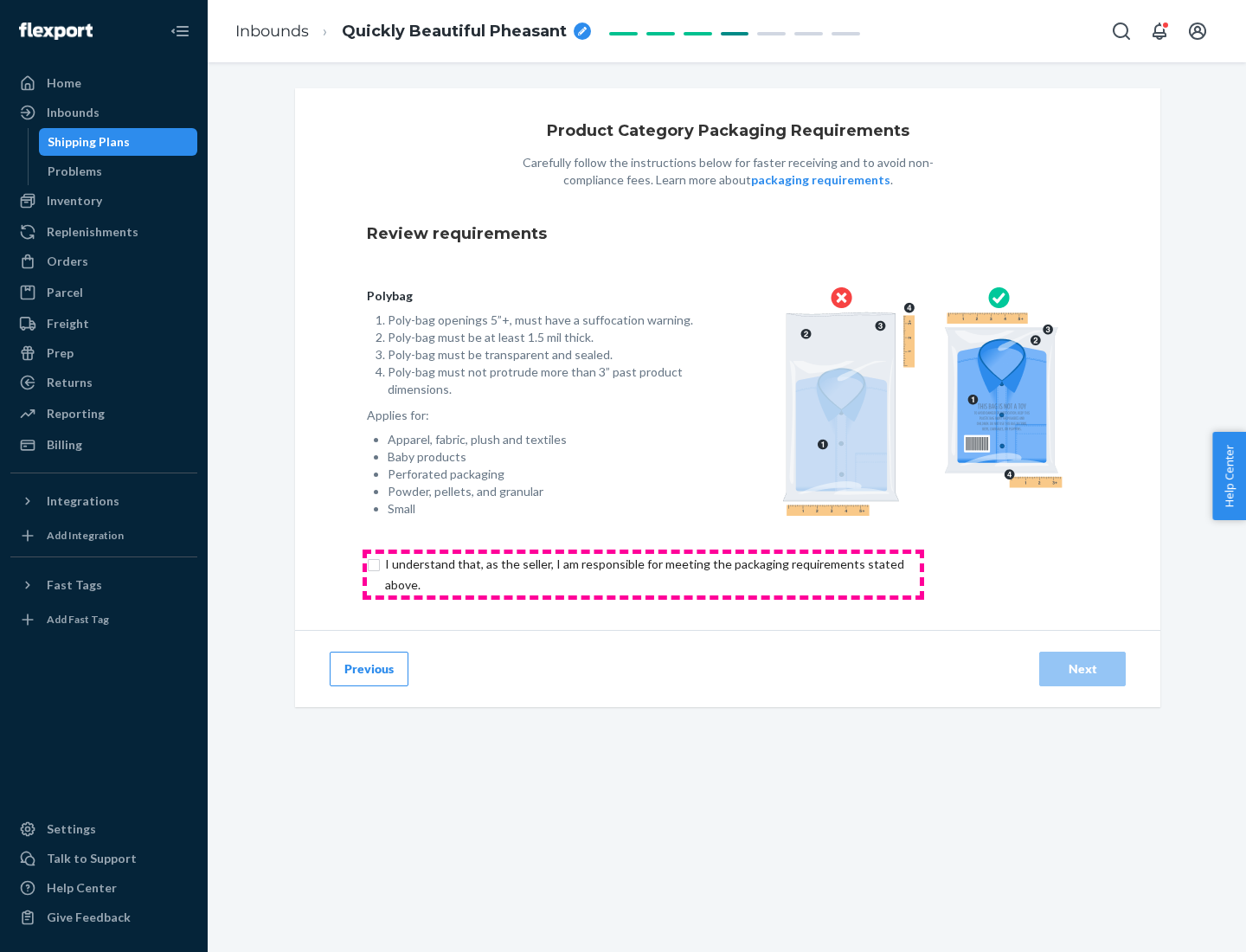
click at [643, 573] on input "checkbox" at bounding box center [654, 574] width 575 height 42
checkbox input "true"
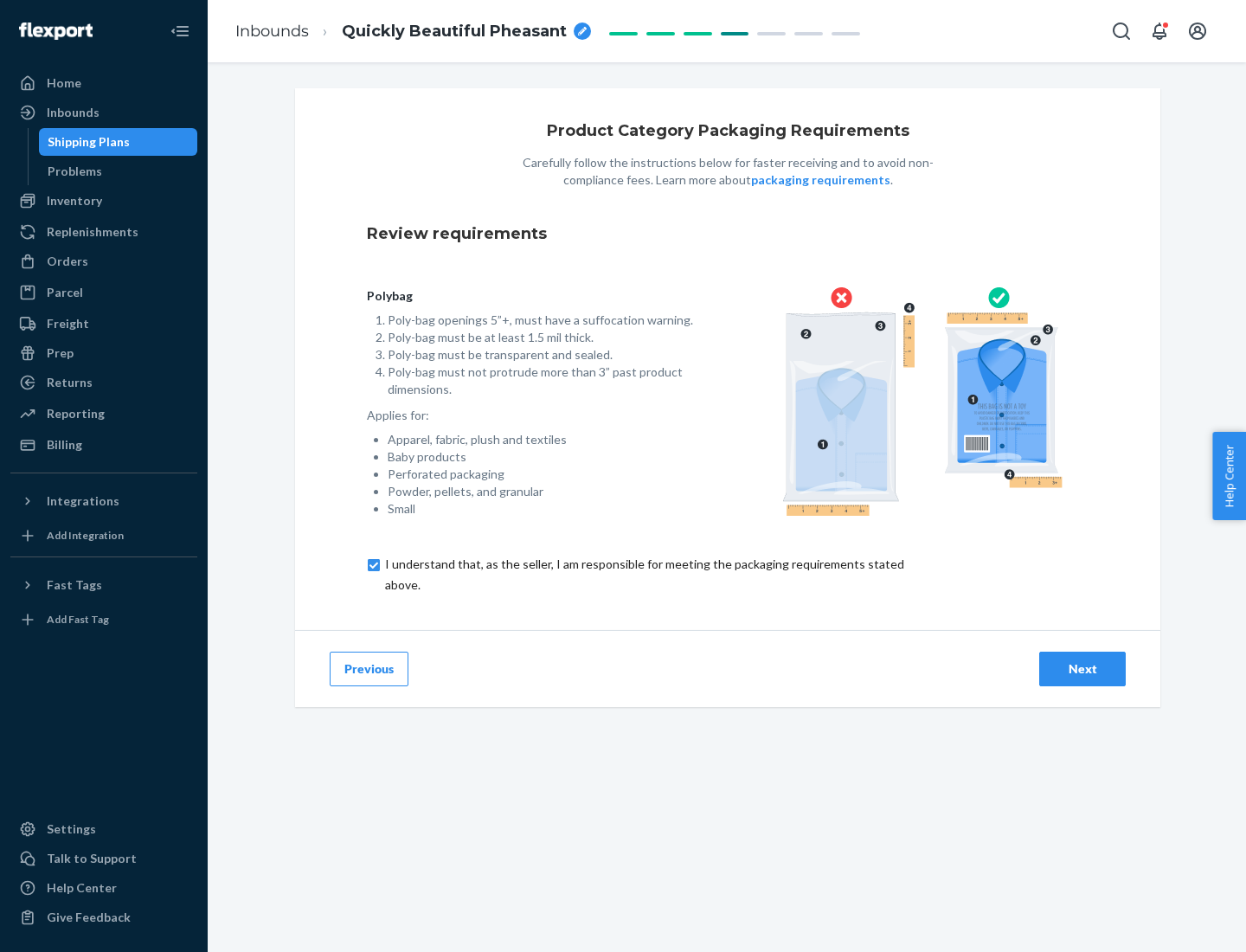
click at [1083, 668] on div "Next" at bounding box center [1083, 669] width 57 height 17
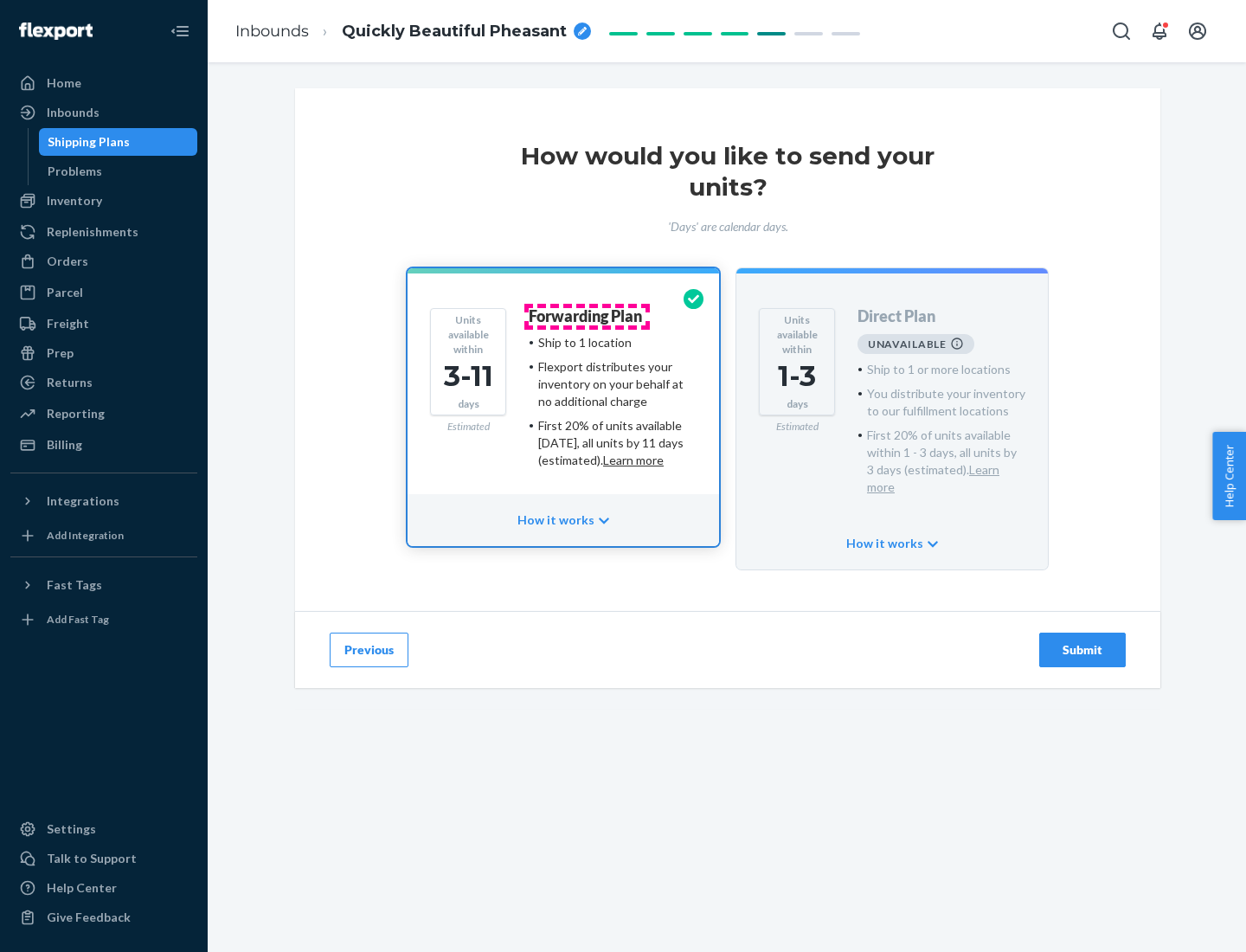
click at [587, 316] on h4 "Forwarding Plan" at bounding box center [585, 317] width 114 height 17
click at [1083, 641] on div "Submit" at bounding box center [1083, 650] width 57 height 17
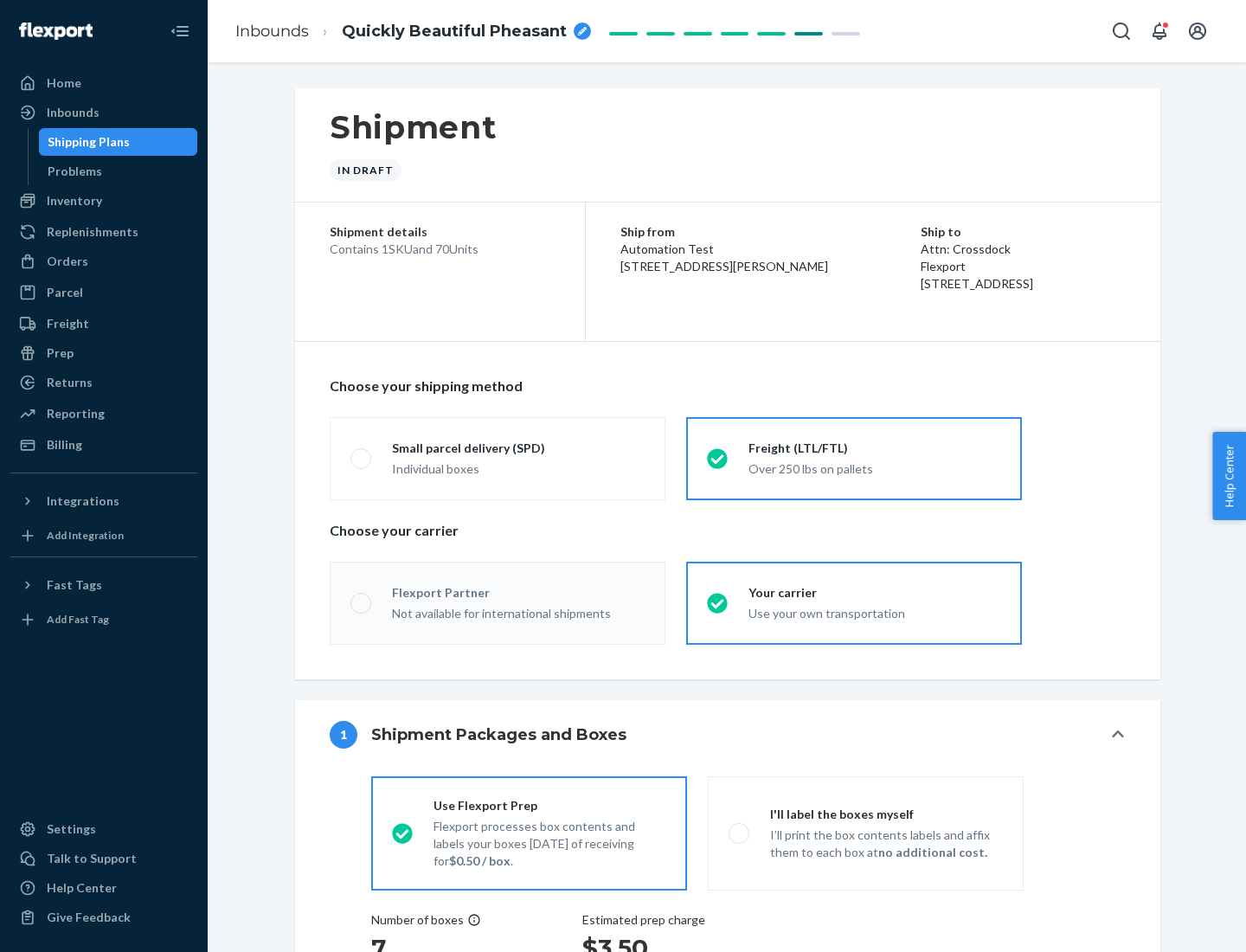
radio input "true"
radio input "false"
radio input "true"
radio input "false"
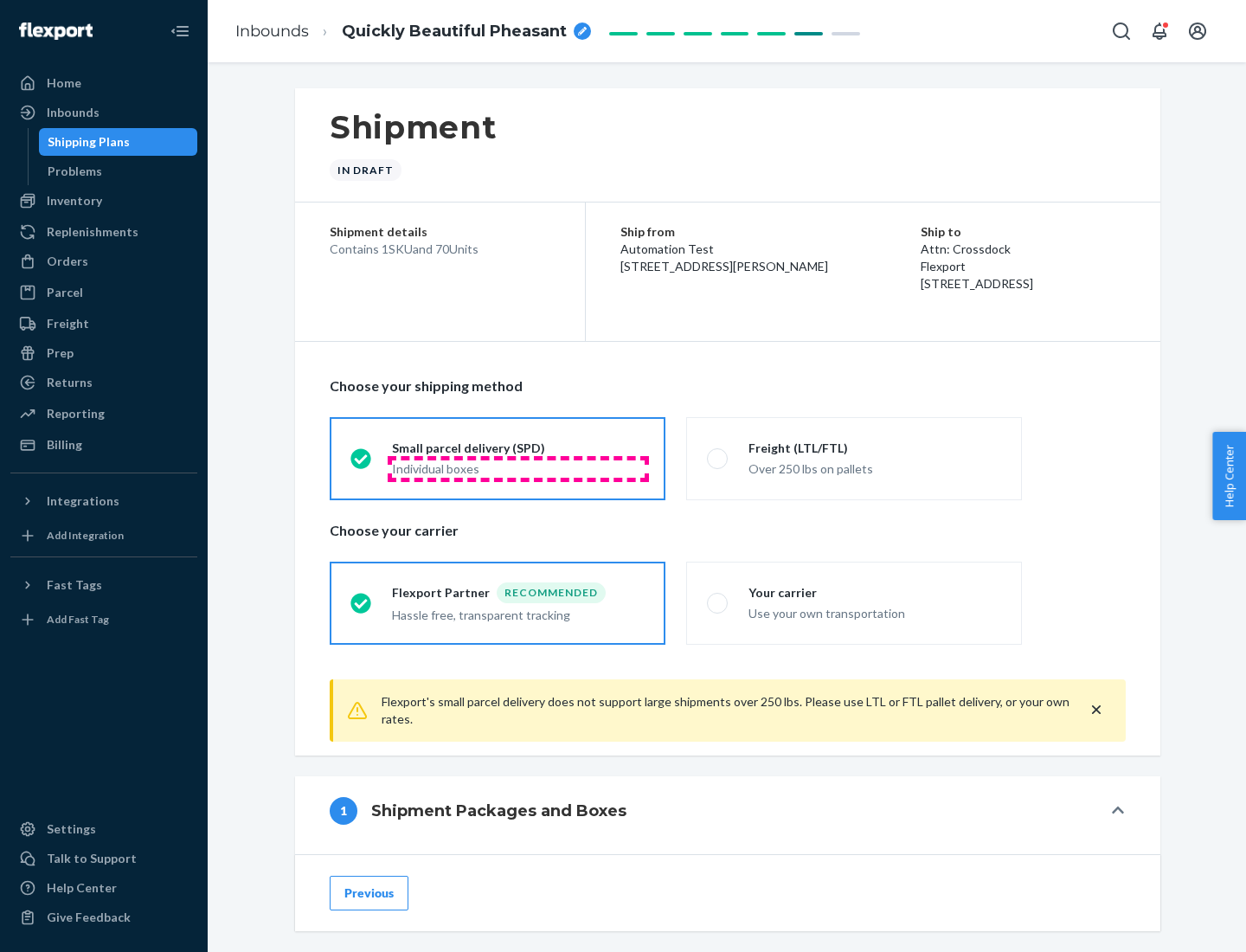
click at [518, 468] on div "Individual boxes" at bounding box center [518, 468] width 253 height 17
click at [362, 464] on input "Small parcel delivery (SPD) Individual boxes" at bounding box center [356, 458] width 11 height 11
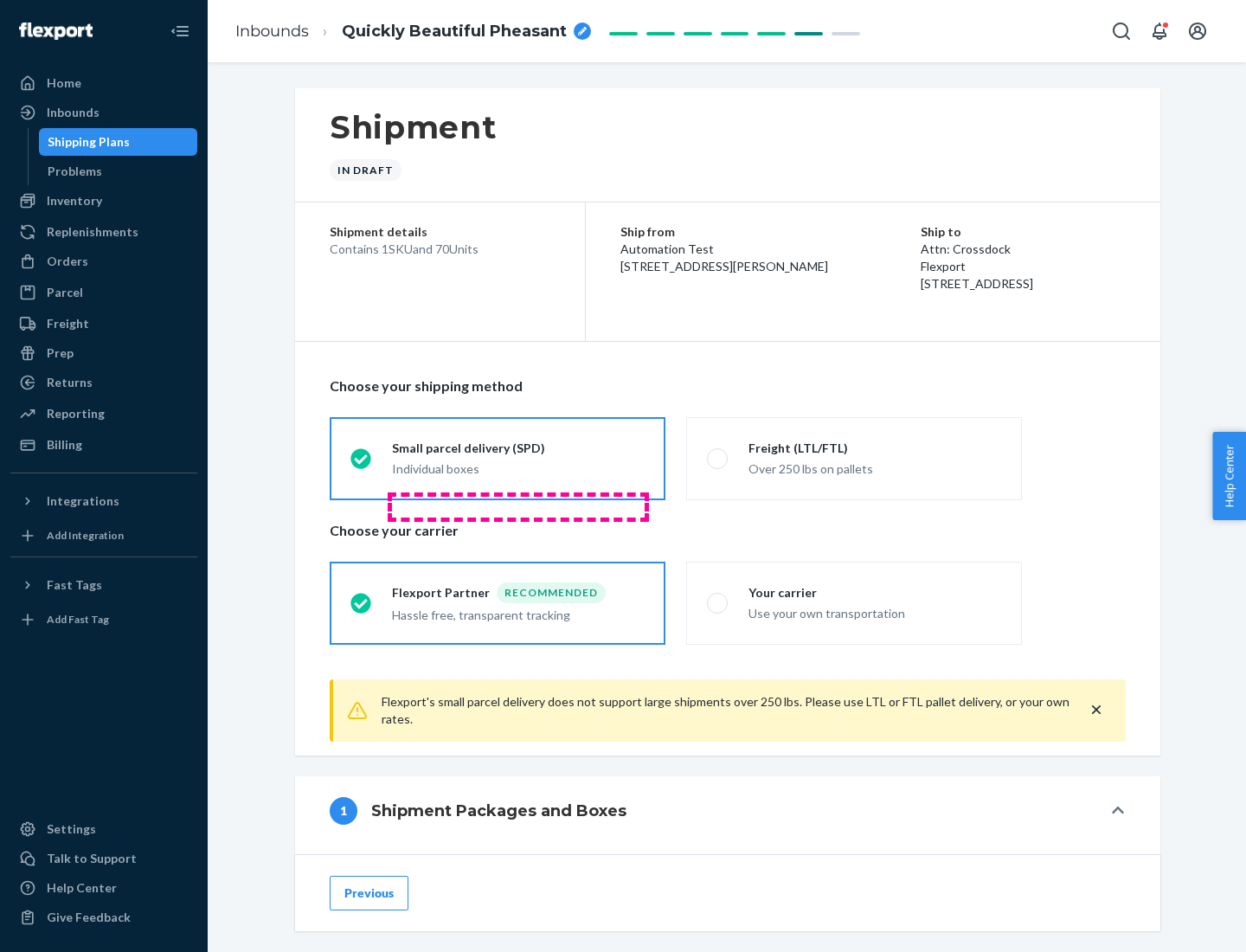
scroll to position [86, 0]
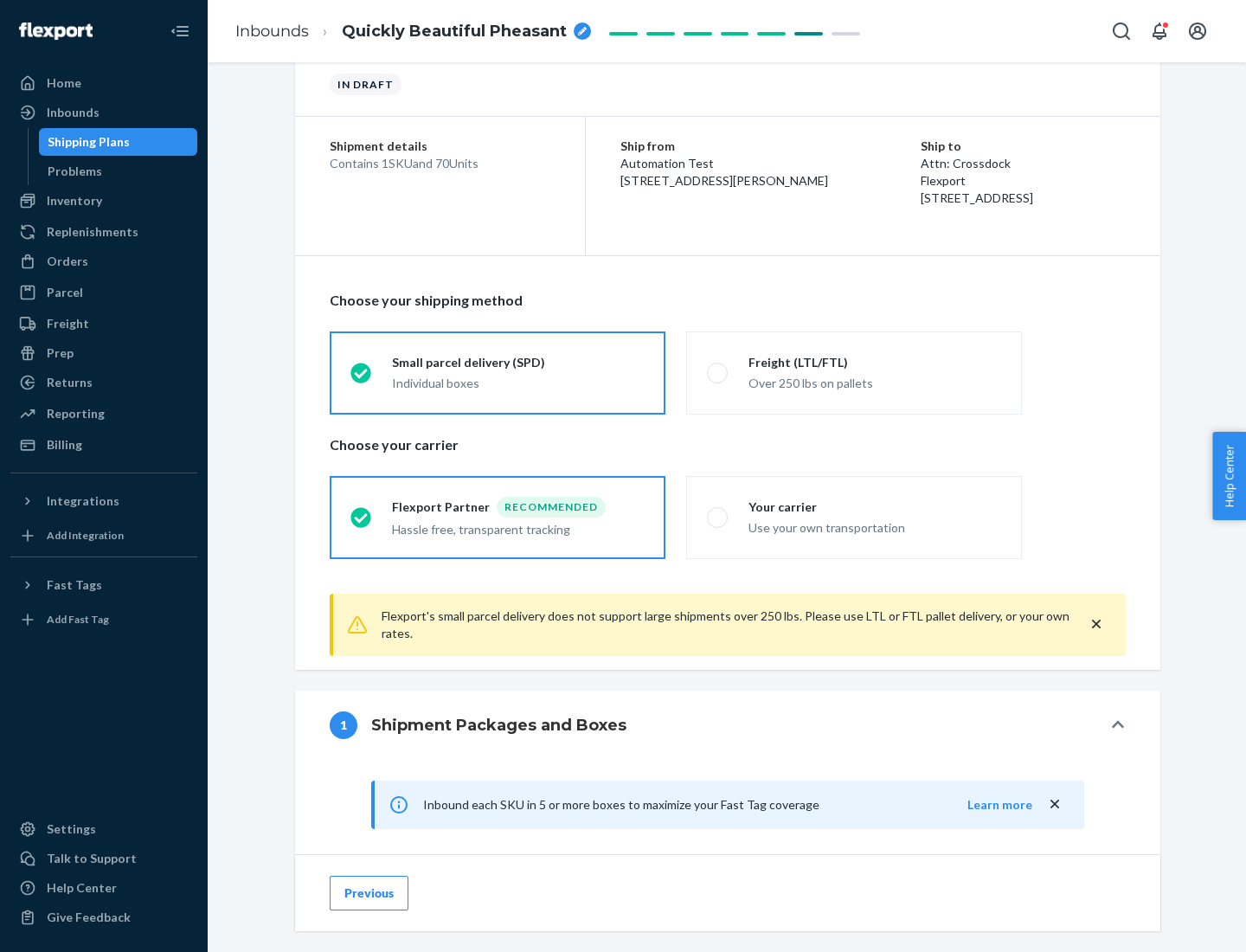
click at [518, 507] on div "Recommended" at bounding box center [551, 507] width 109 height 21
click at [362, 511] on input "Flexport Partner Recommended Hassle free, transparent tracking" at bounding box center [356, 517] width 11 height 11
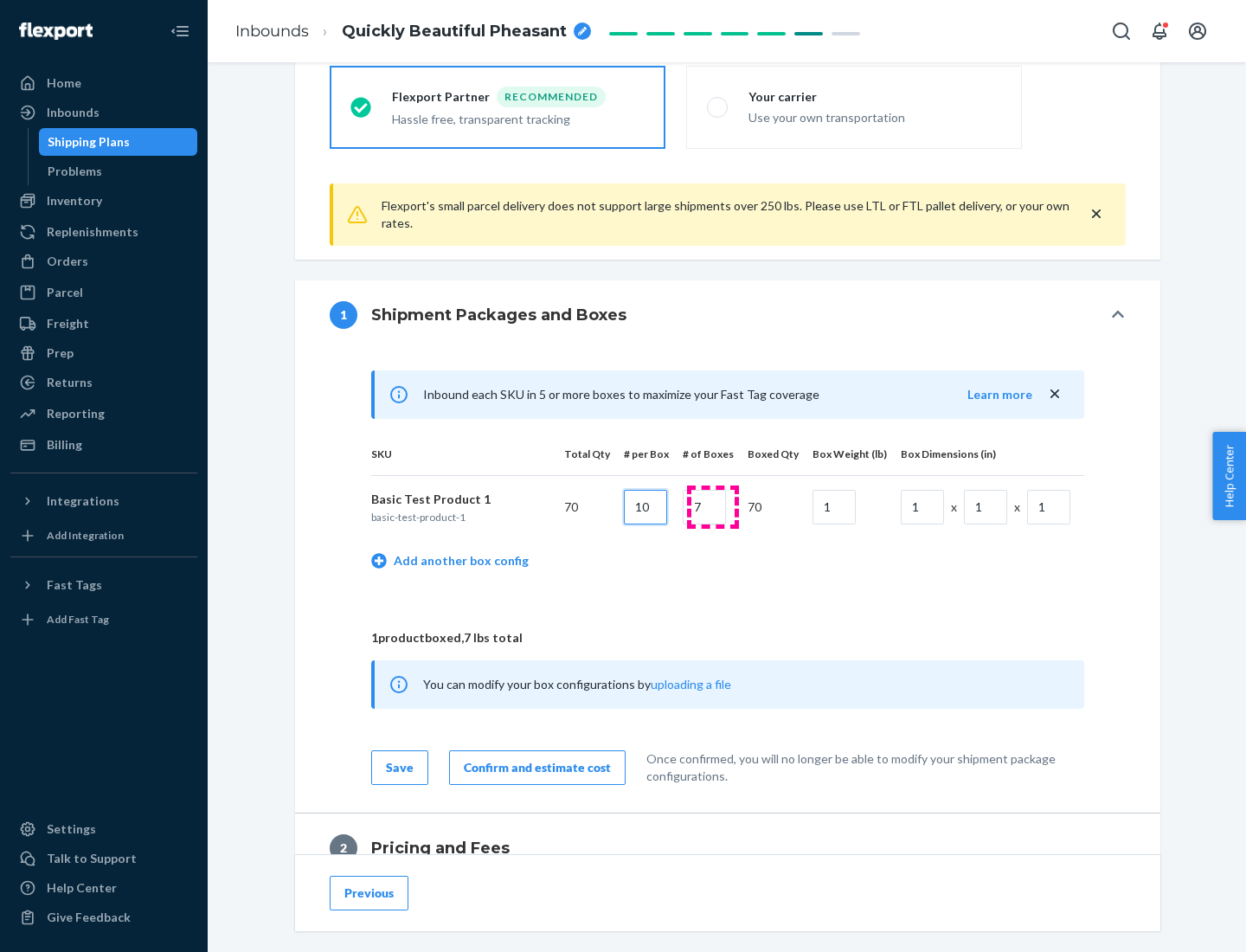
type input "10"
type input "7"
type input "1"
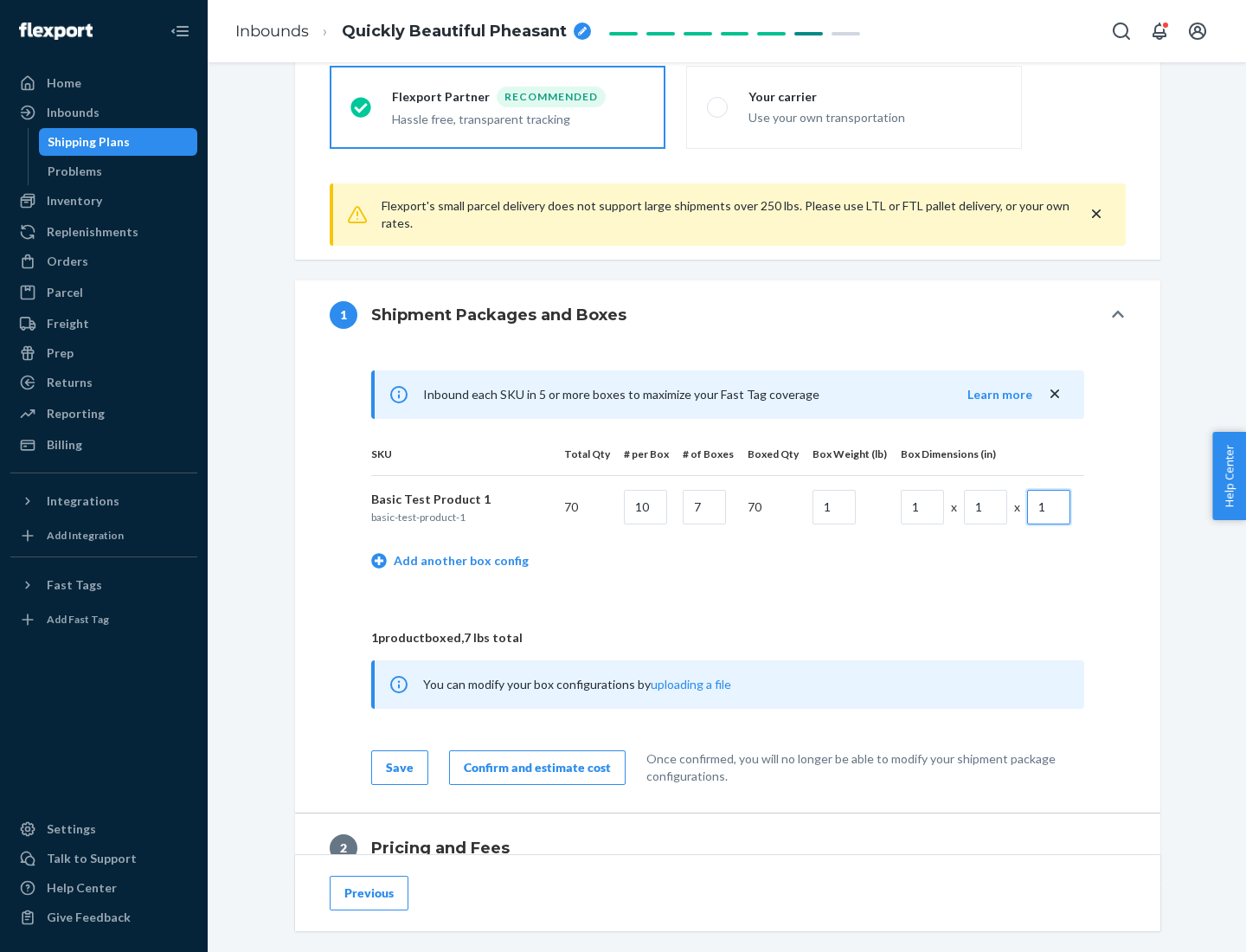
scroll to position [756, 0]
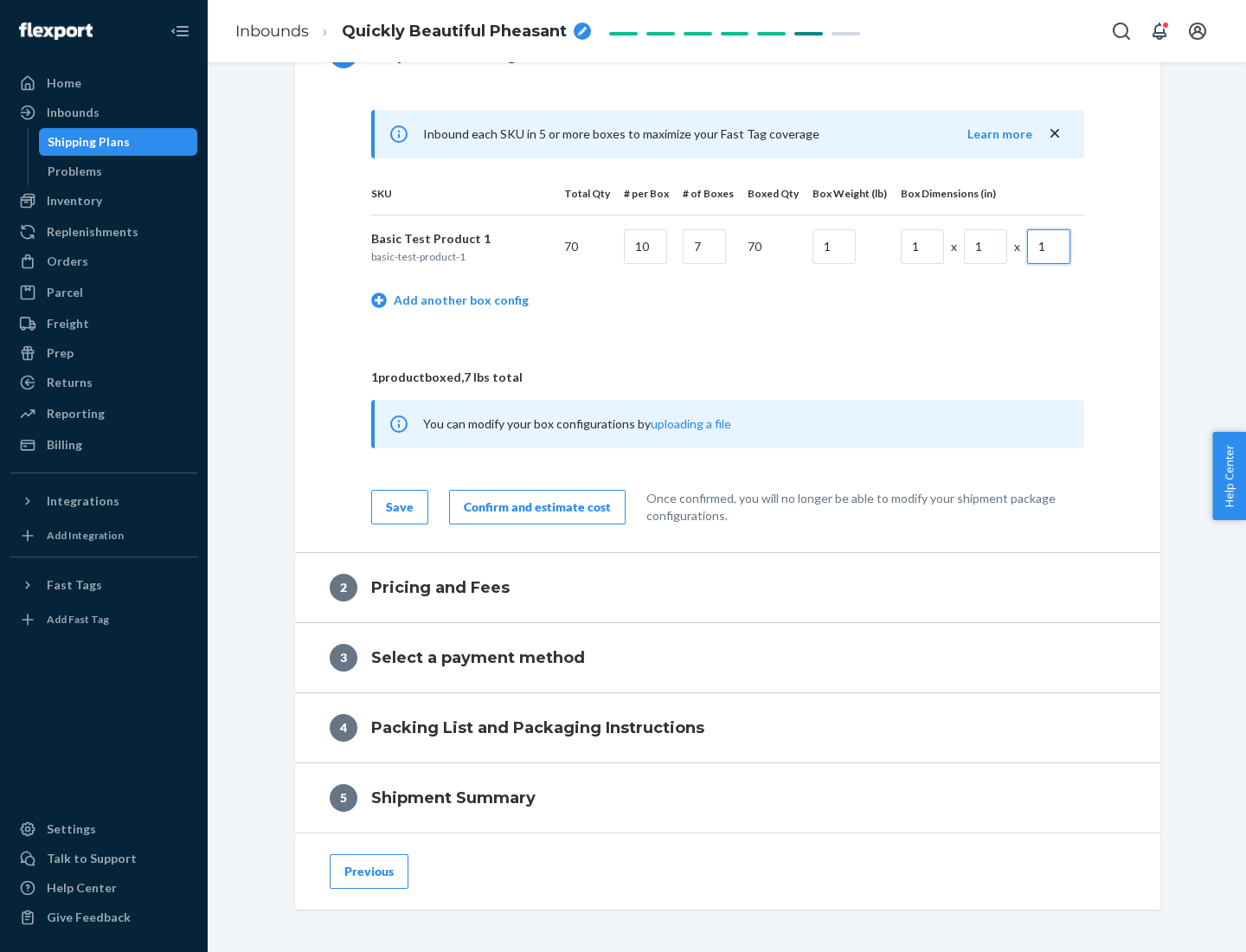
type input "1"
click at [534, 507] on div "Confirm and estimate cost" at bounding box center [537, 507] width 147 height 17
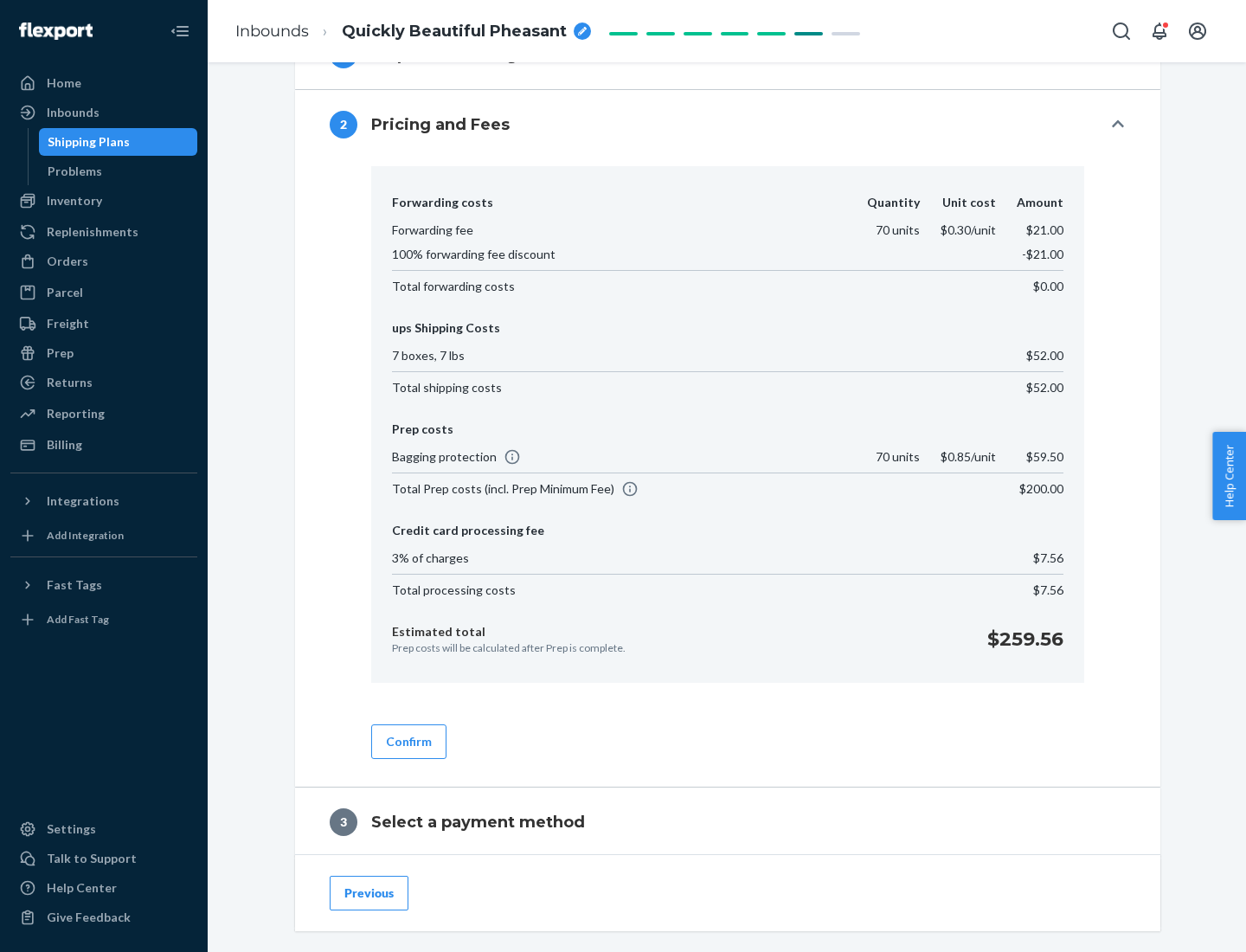
scroll to position [990, 0]
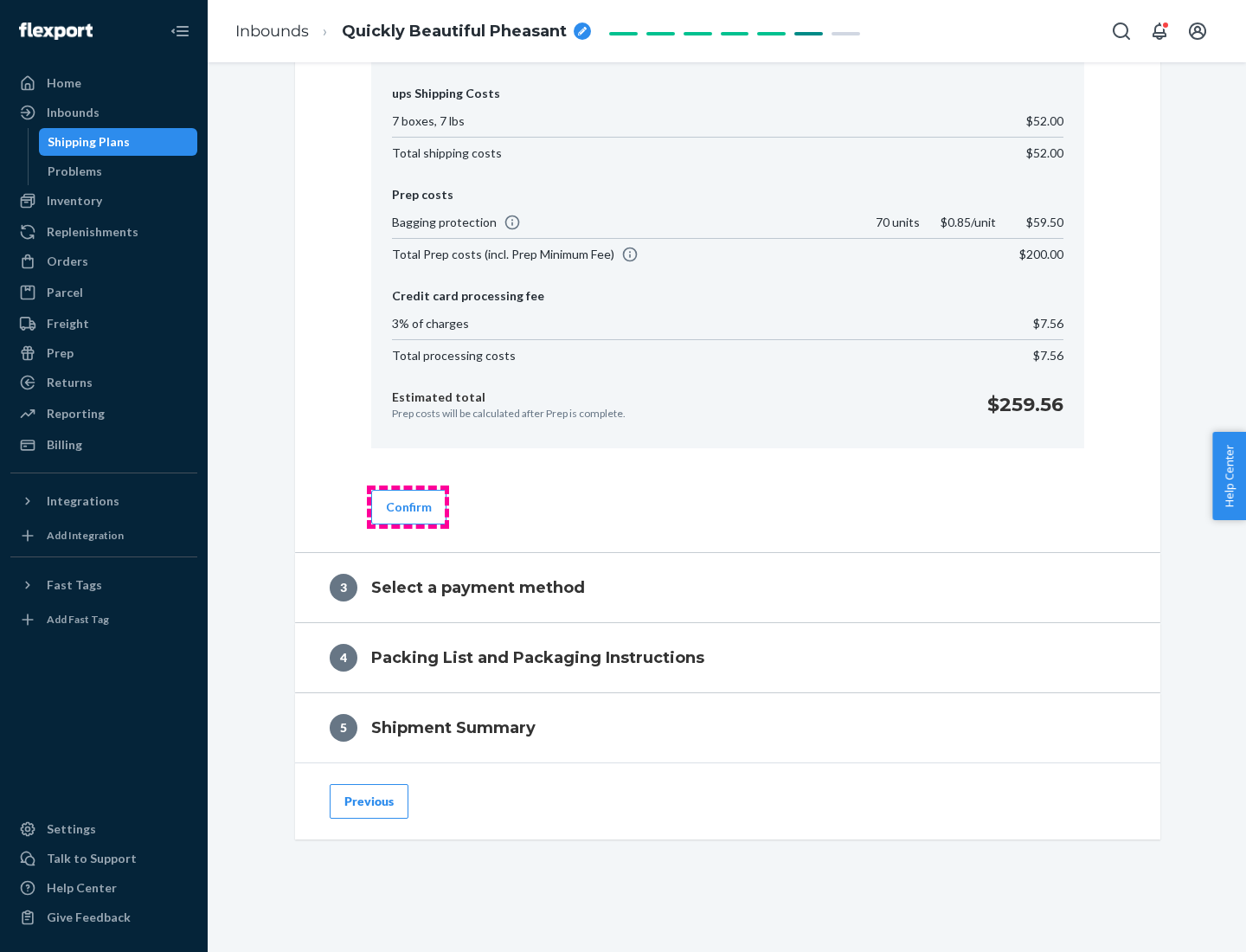
click at [407, 507] on button "Confirm" at bounding box center [408, 507] width 75 height 34
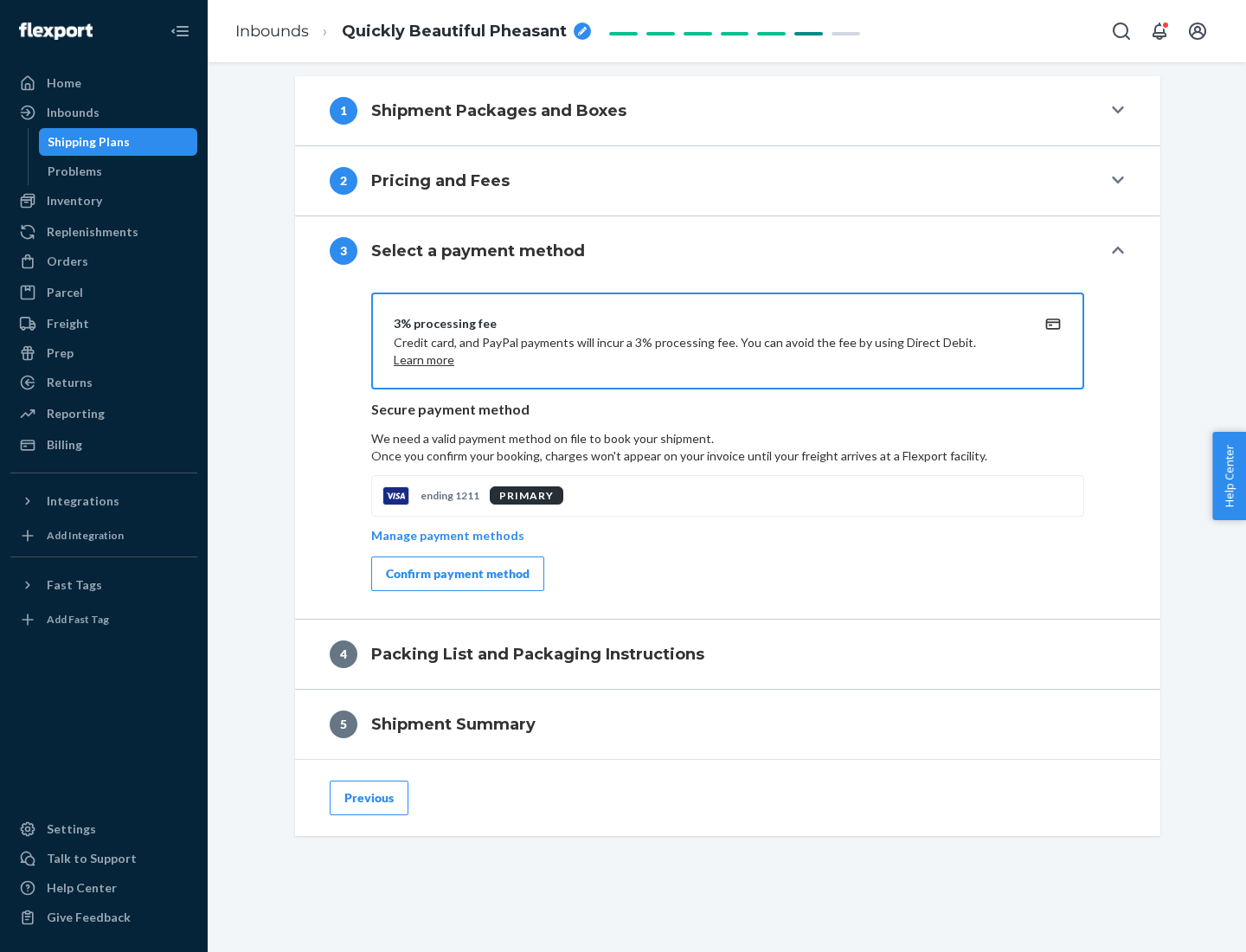
scroll to position [700, 0]
click at [456, 573] on div "Confirm payment method" at bounding box center [457, 573] width 144 height 17
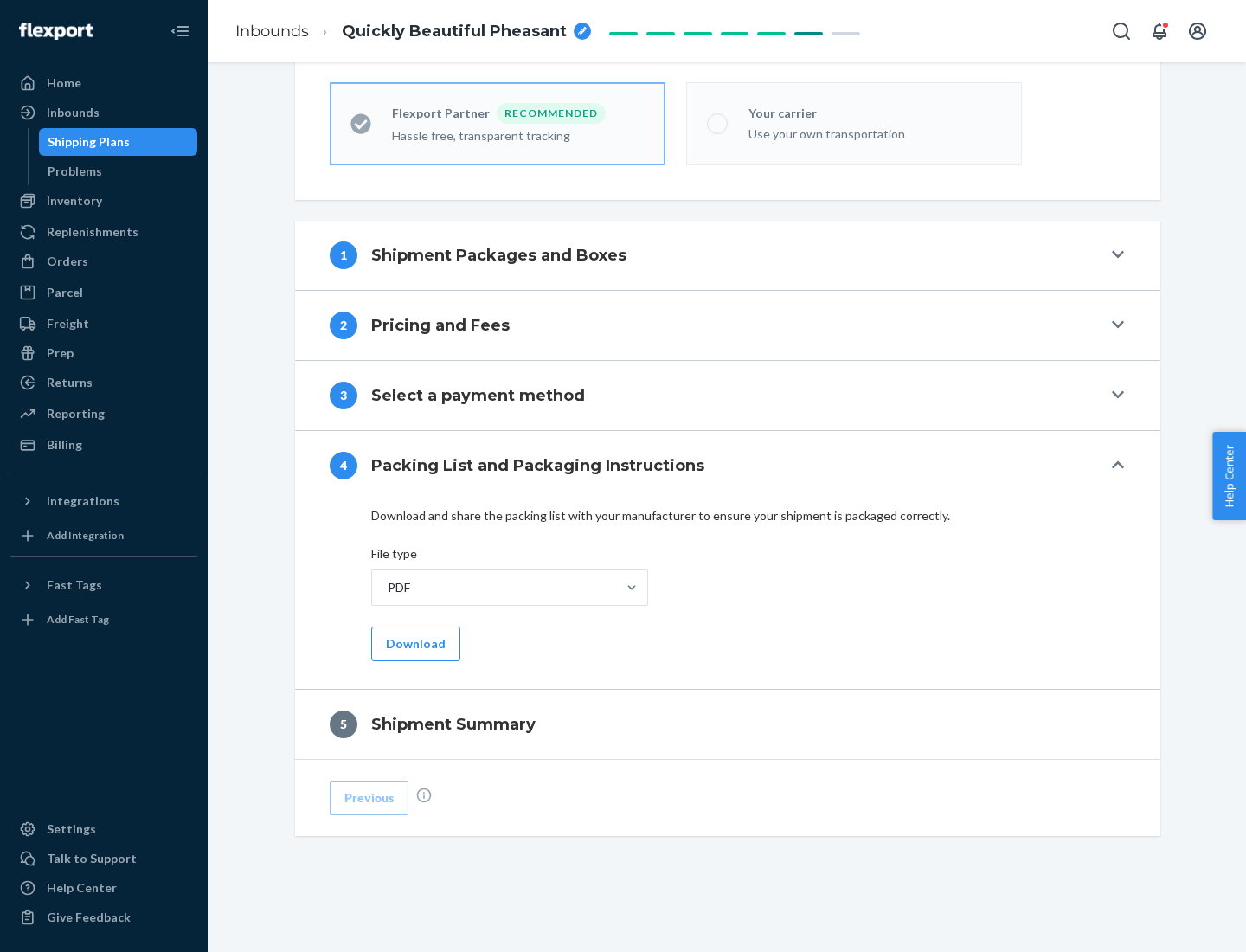
scroll to position [479, 0]
click at [414, 643] on button "Download" at bounding box center [415, 644] width 89 height 34
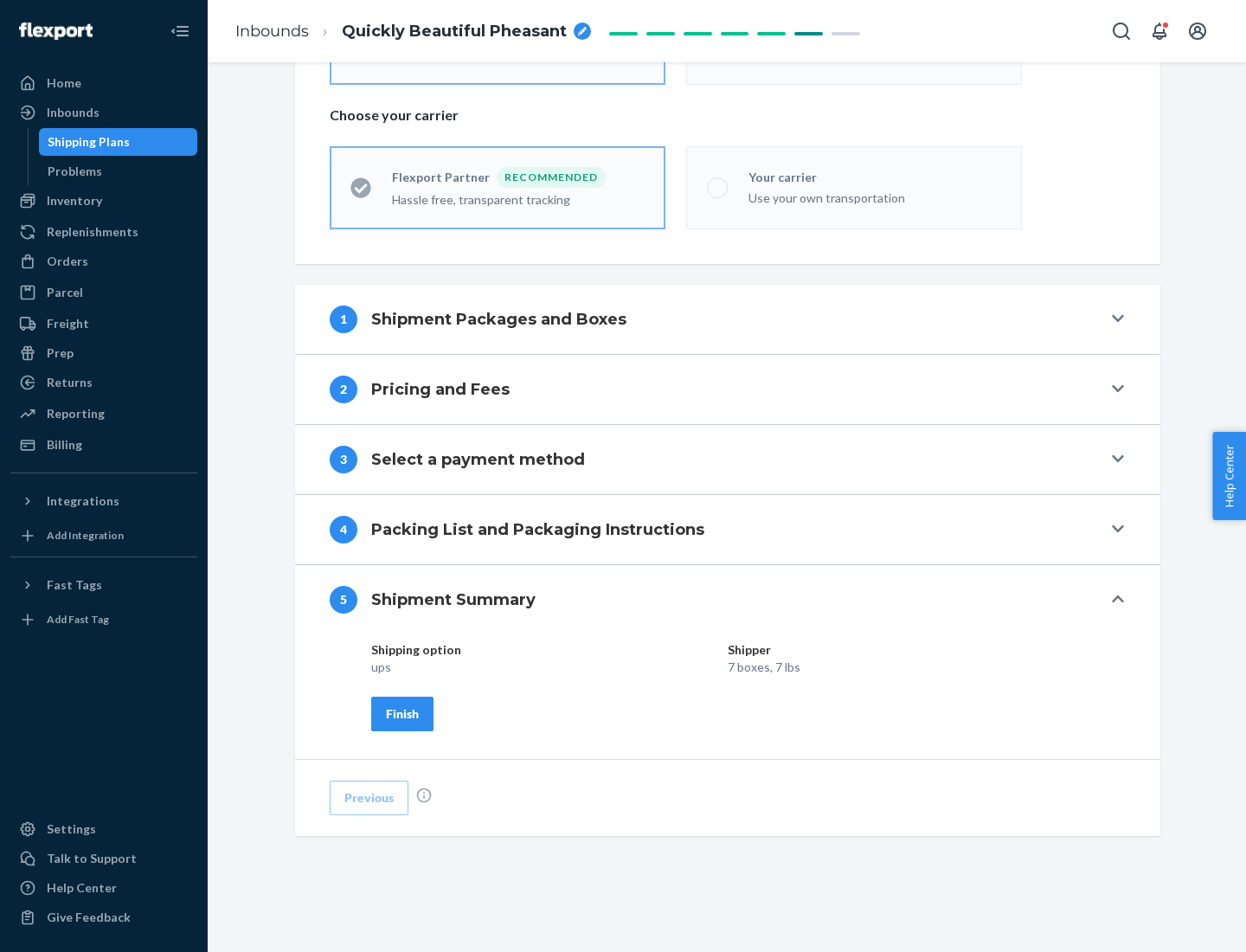
scroll to position [415, 0]
